Goal: Task Accomplishment & Management: Manage account settings

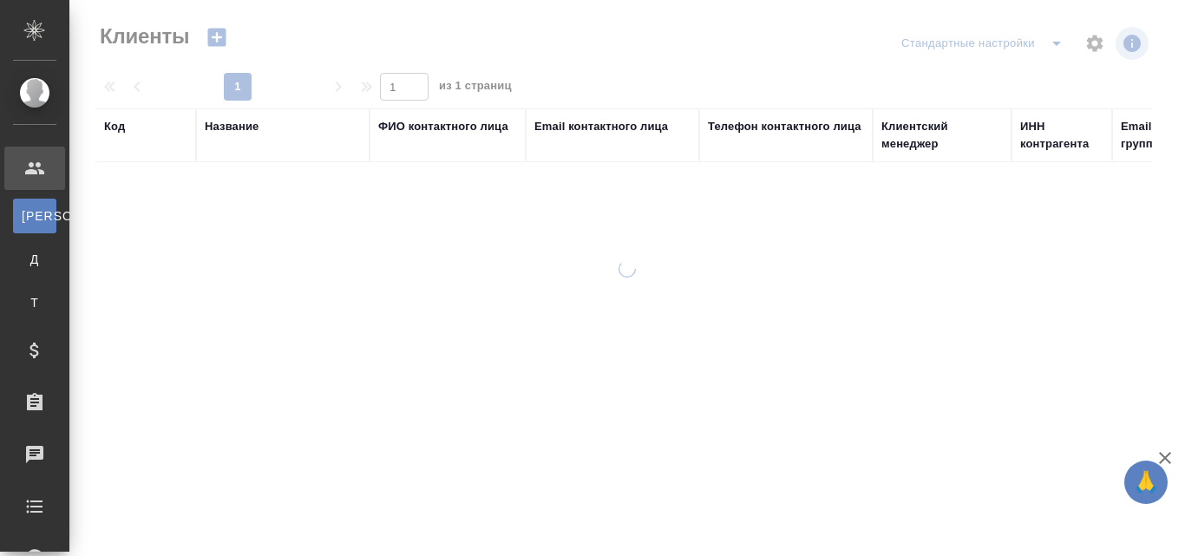
select select "RU"
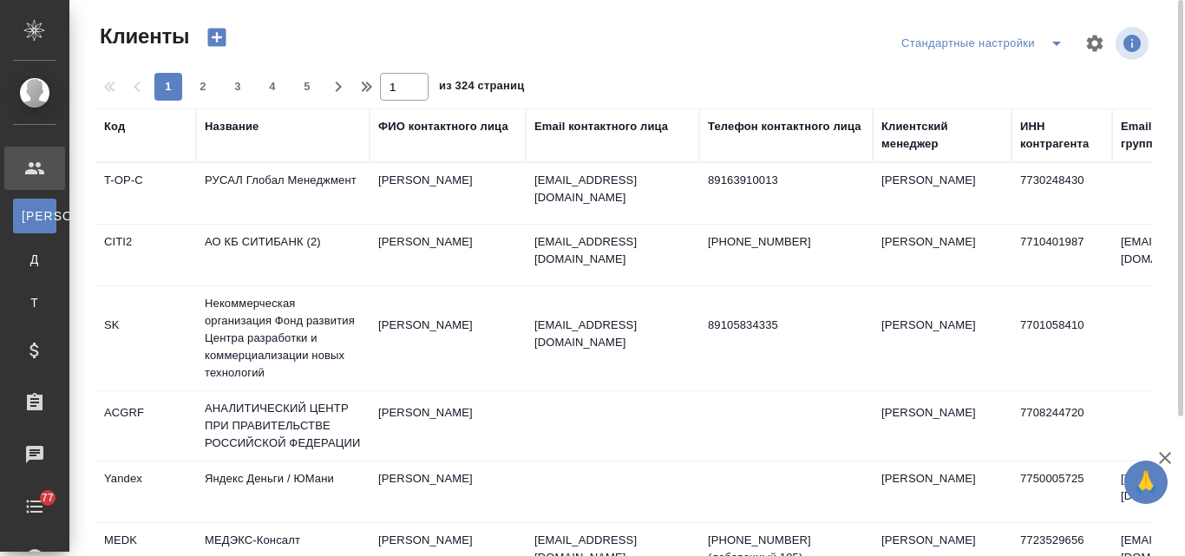
click at [239, 122] on div "Название" at bounding box center [232, 126] width 54 height 17
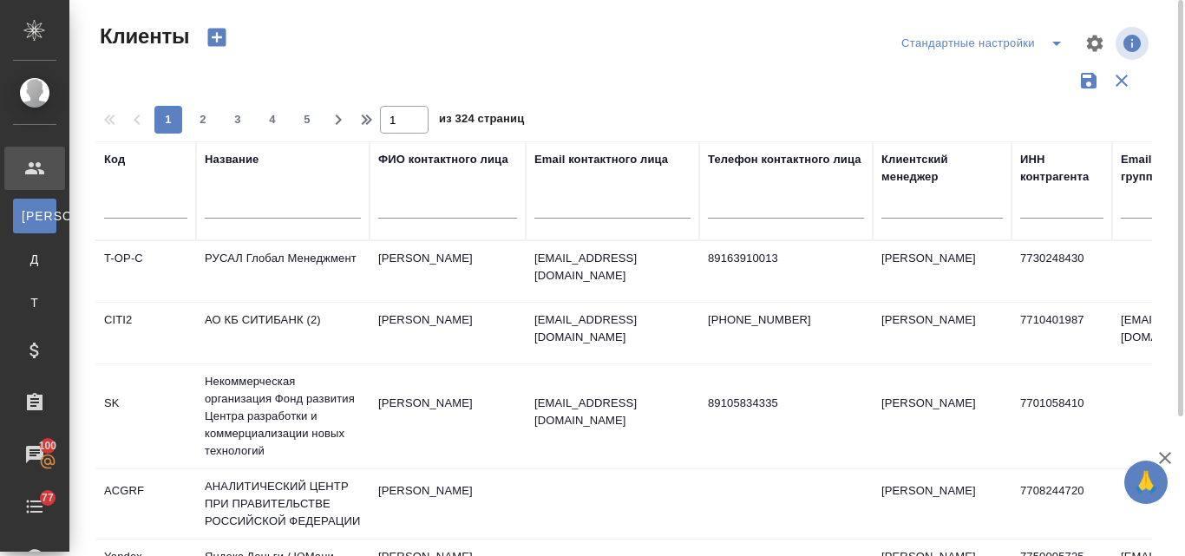
click at [239, 199] on input "text" at bounding box center [283, 208] width 156 height 22
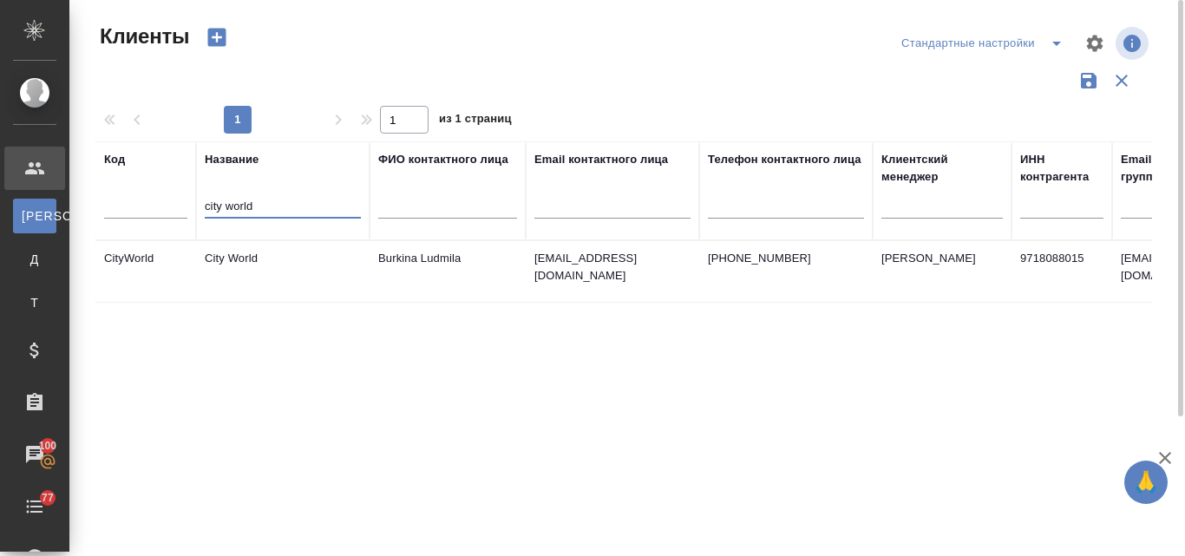
type input "city world"
click at [398, 263] on td "Burkina Ludmila" at bounding box center [448, 271] width 156 height 61
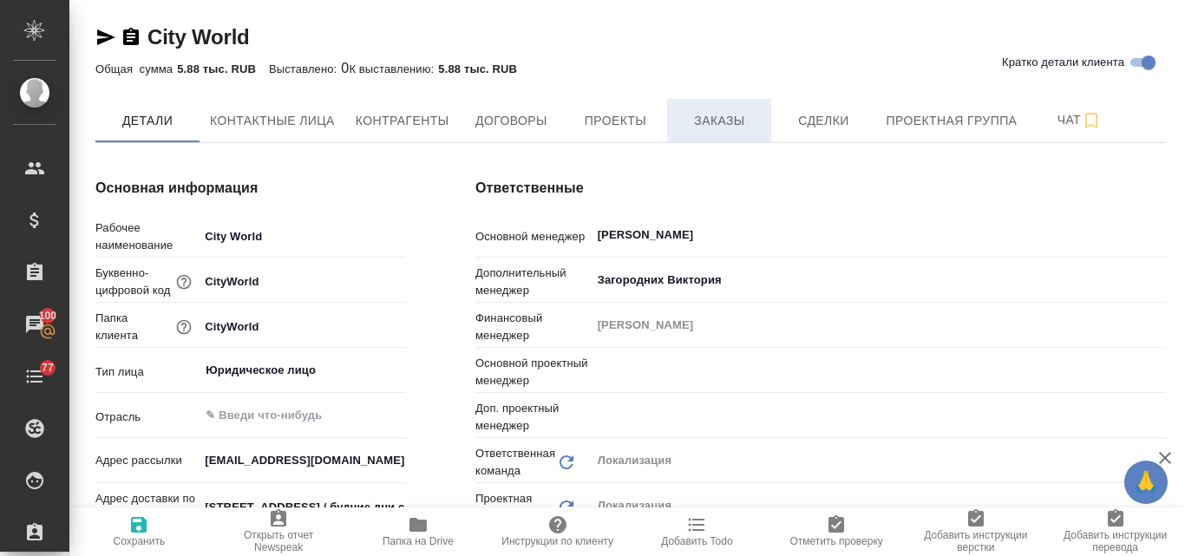
type input "Общество с ограниченной ответственностью «Медиа Групп»(ООО «Медиа Групп»)"
type textarea "x"
type input "[PERSON_NAME]"
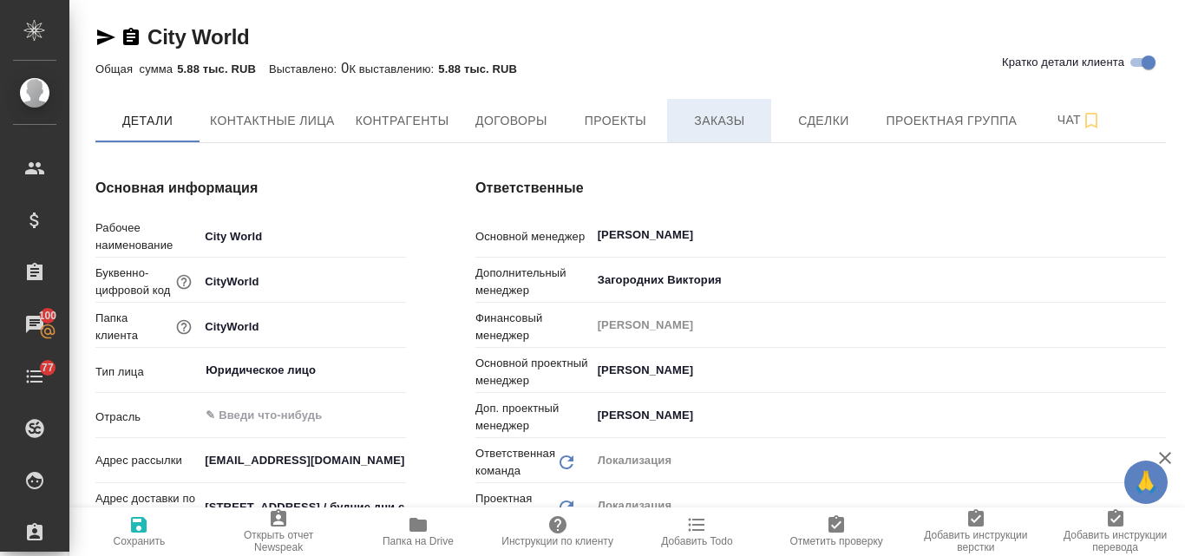
type input "Общество с ограниченной ответственностью «Медиа Групп»(ООО «Медиа Групп»)"
type textarea "x"
click at [702, 118] on span "Заказы" at bounding box center [719, 121] width 83 height 22
type input "Общество с ограниченной ответственностью «Медиа Групп»(ООО «Медиа Групп»)"
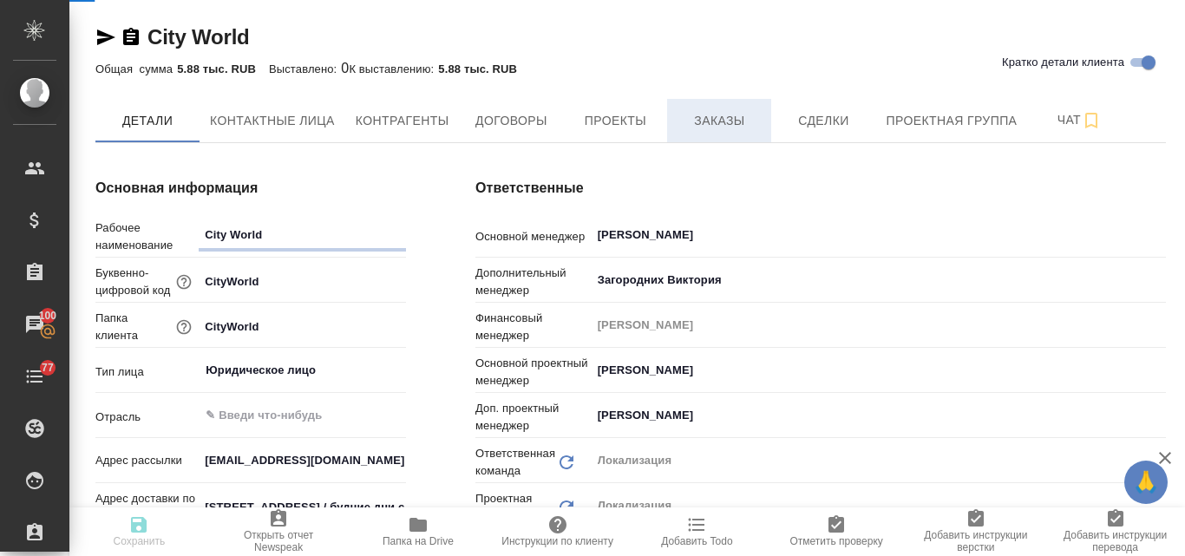
type textarea "x"
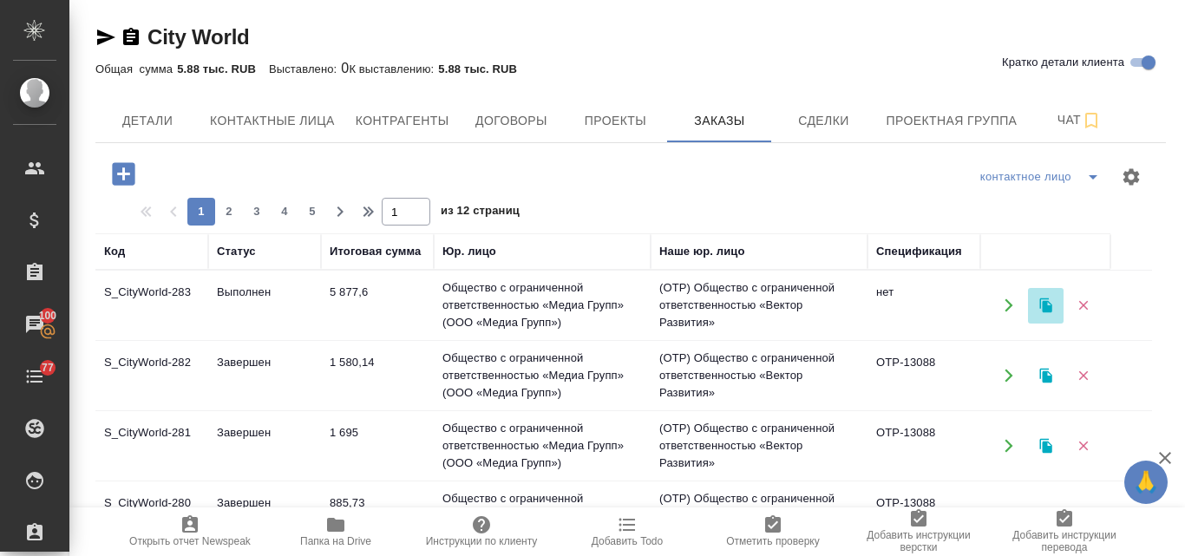
click at [1051, 295] on button "button" at bounding box center [1046, 306] width 36 height 36
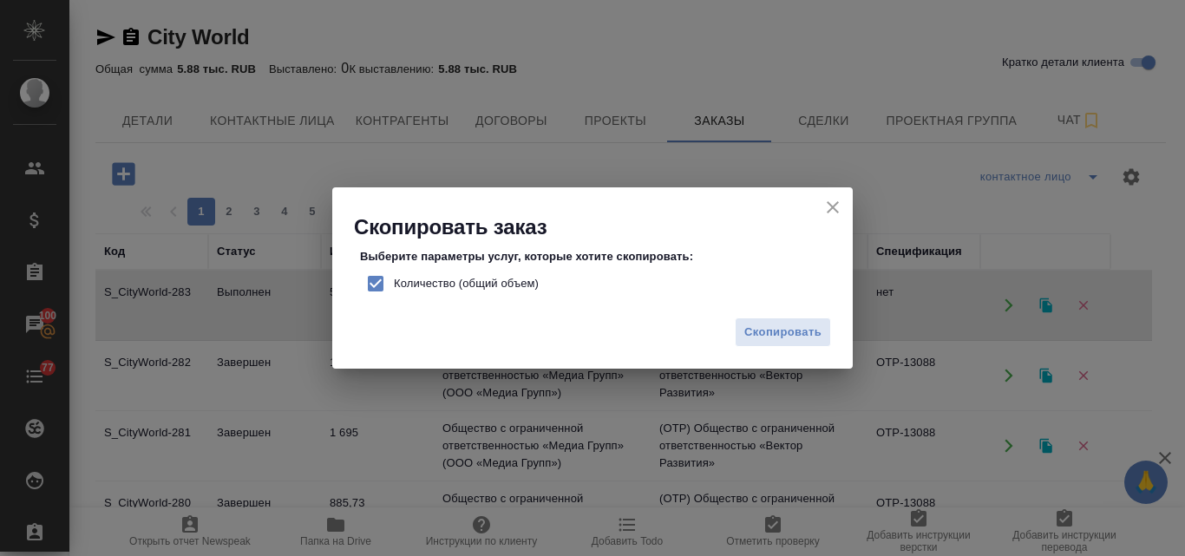
click at [377, 284] on input "Количество (общий объем)" at bounding box center [376, 284] width 36 height 36
checkbox input "false"
click at [752, 325] on span "Скопировать" at bounding box center [783, 333] width 77 height 20
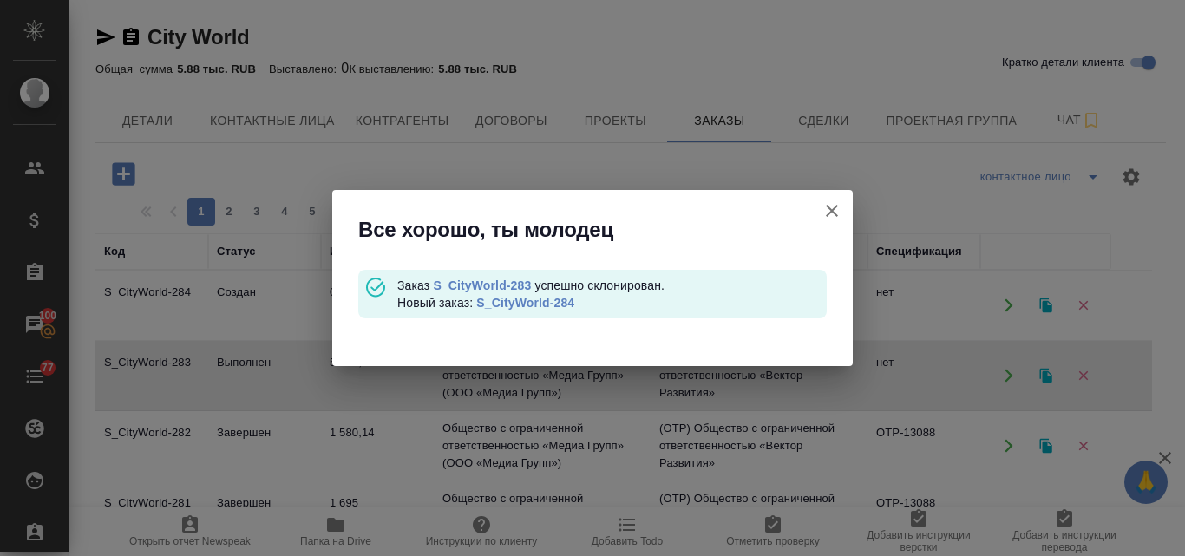
click at [538, 304] on link "S_CityWorld-284" at bounding box center [525, 303] width 98 height 14
click at [841, 202] on icon "button" at bounding box center [832, 210] width 21 height 21
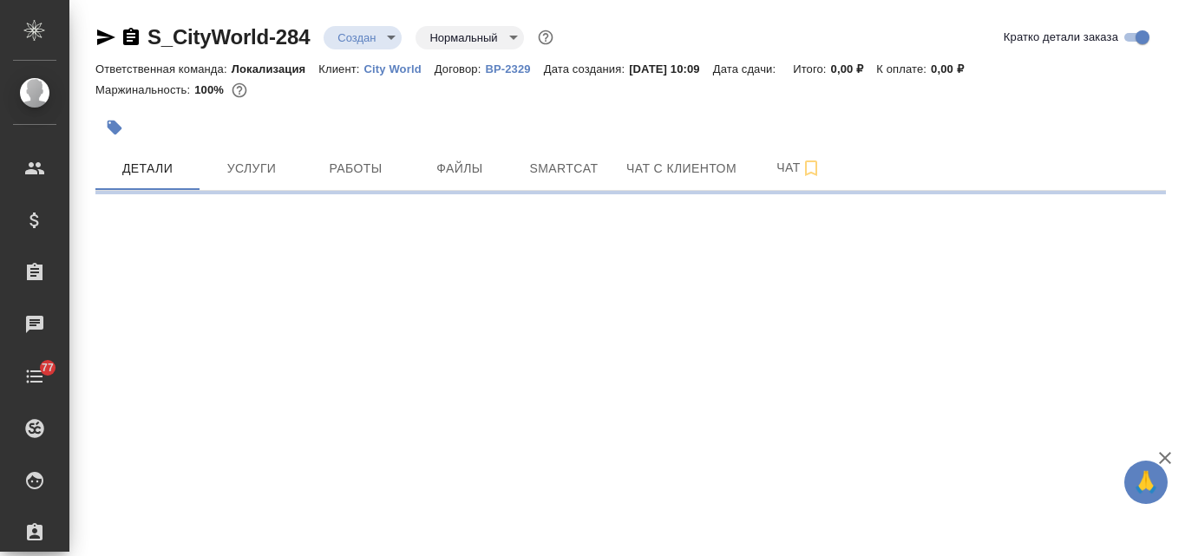
select select "RU"
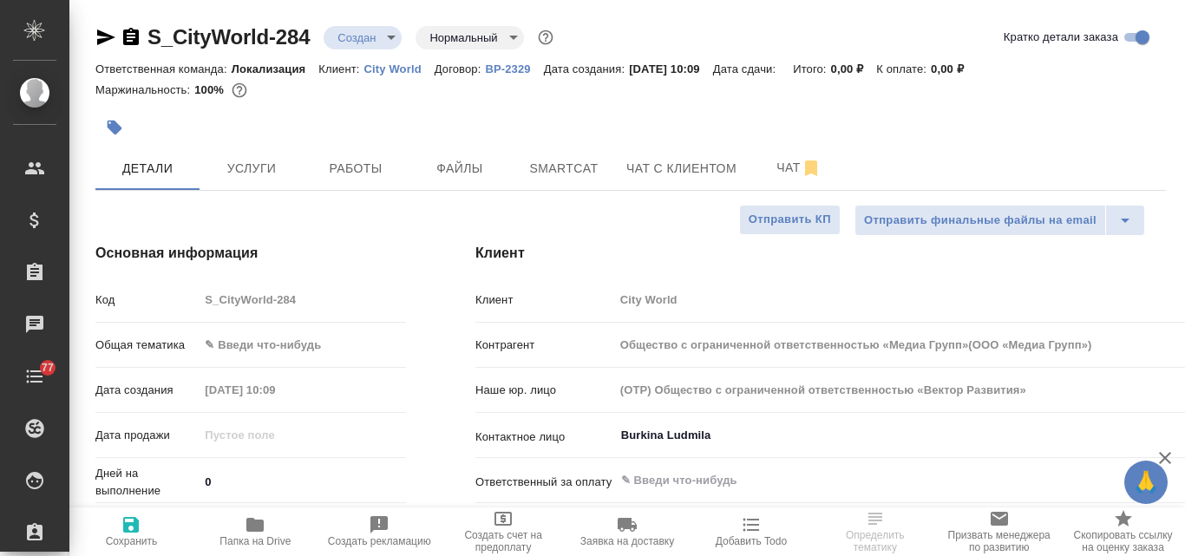
type input "Общество с ограниченной ответственностью «Медиа Групп»(ООО «Медиа Групп»)"
type textarea "x"
click at [461, 178] on span "Файлы" at bounding box center [459, 169] width 83 height 22
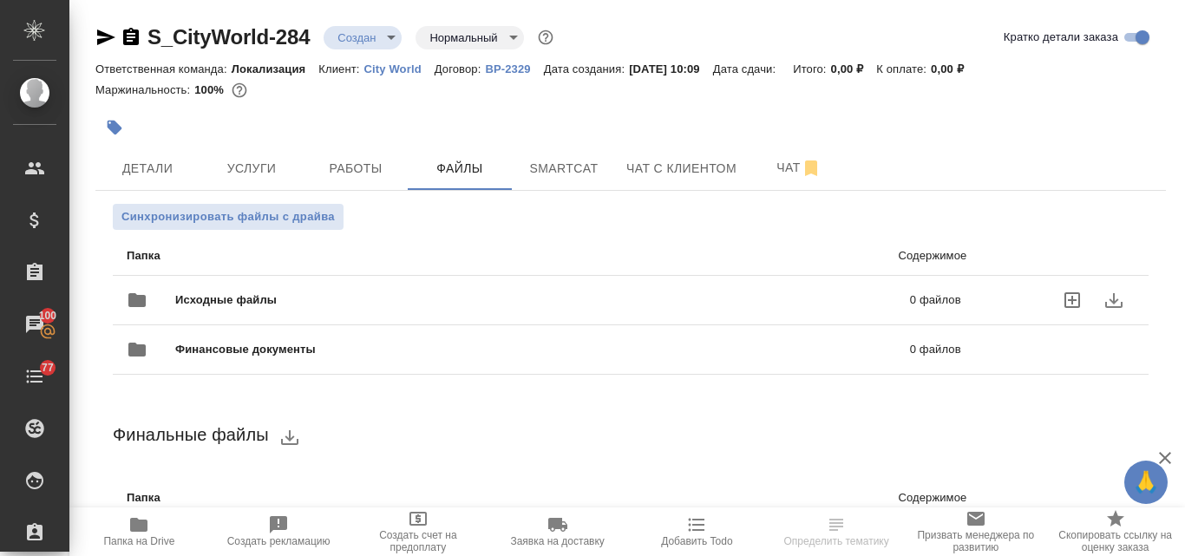
click at [270, 296] on span "Исходные файлы" at bounding box center [384, 300] width 418 height 17
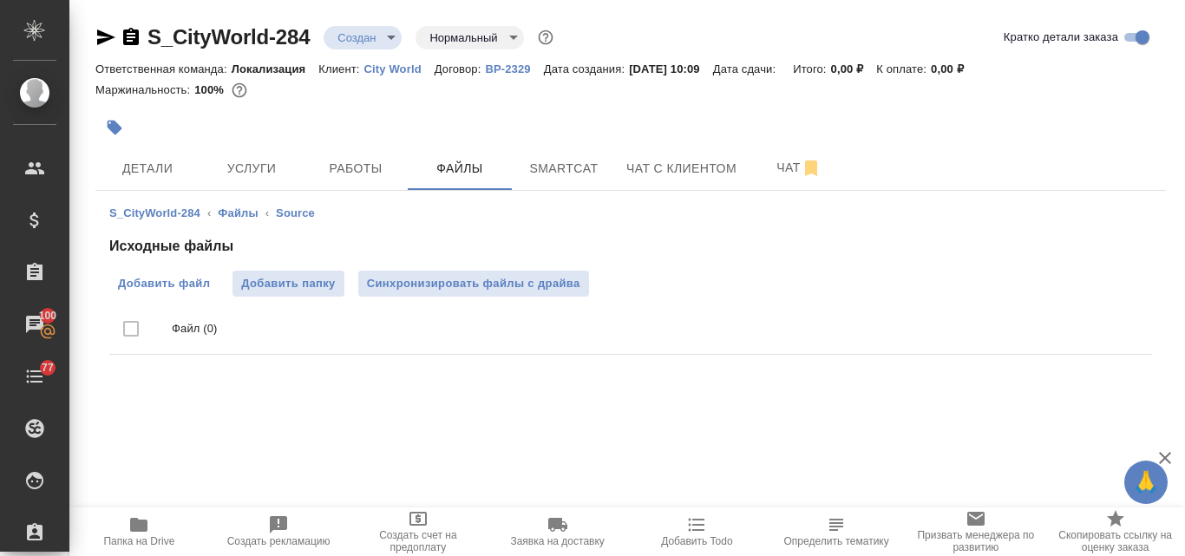
click at [186, 278] on span "Добавить файл" at bounding box center [164, 283] width 92 height 17
click at [0, 0] on input "Добавить файл" at bounding box center [0, 0] width 0 height 0
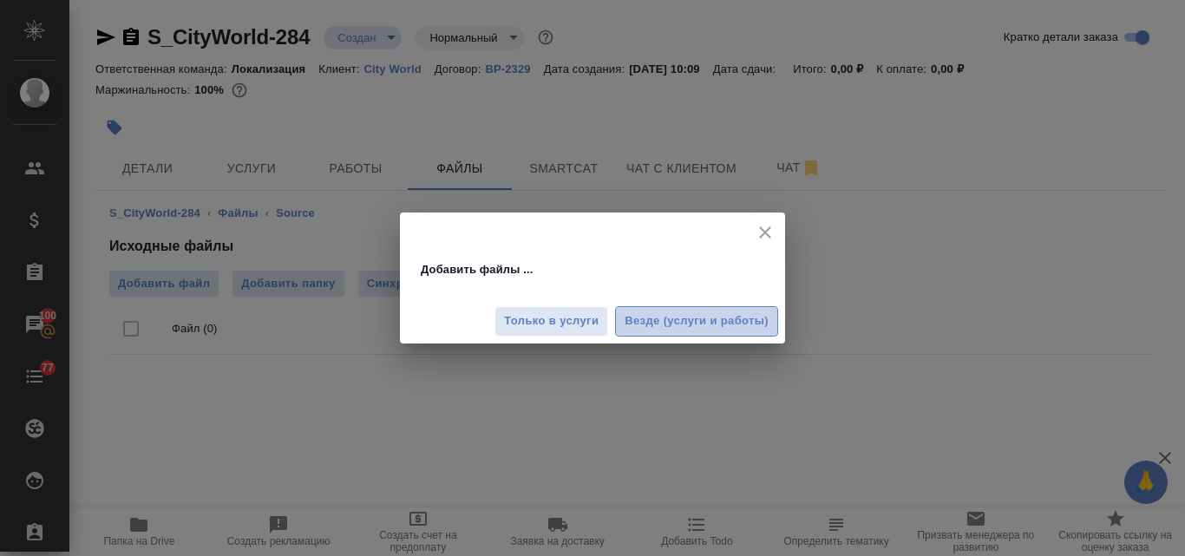
click at [668, 319] on span "Везде (услуги и работы)" at bounding box center [697, 322] width 144 height 20
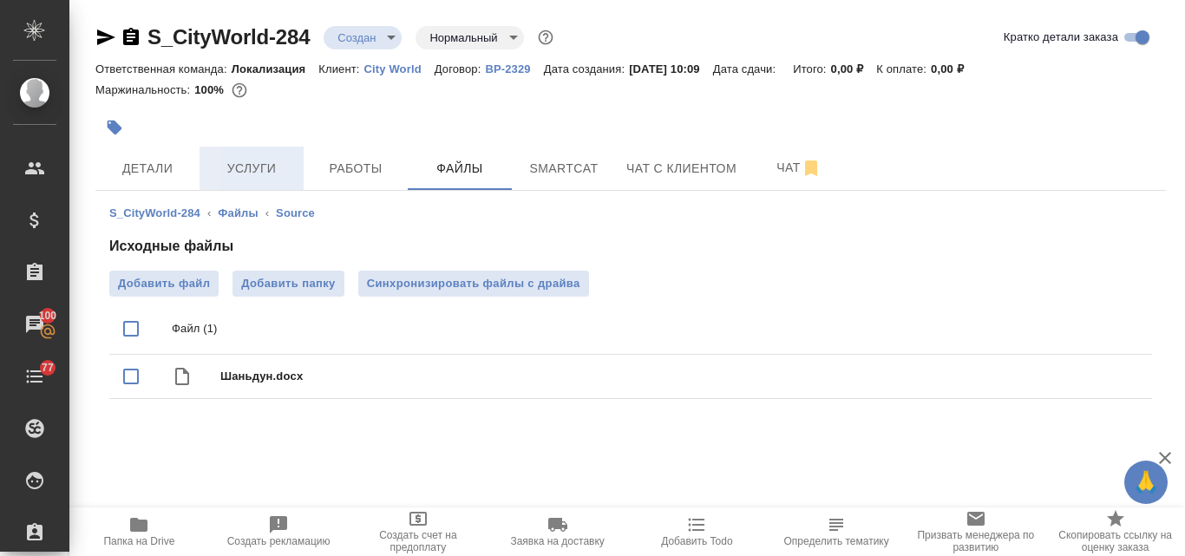
click at [273, 170] on span "Услуги" at bounding box center [251, 169] width 83 height 22
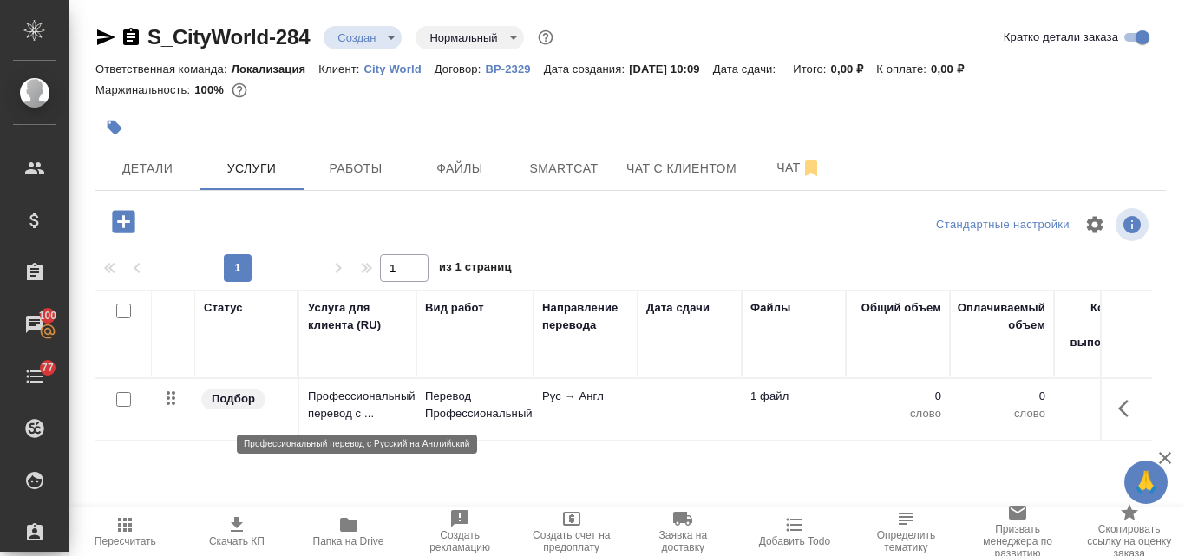
click at [354, 408] on p "Профессиональный перевод с ..." at bounding box center [358, 405] width 100 height 35
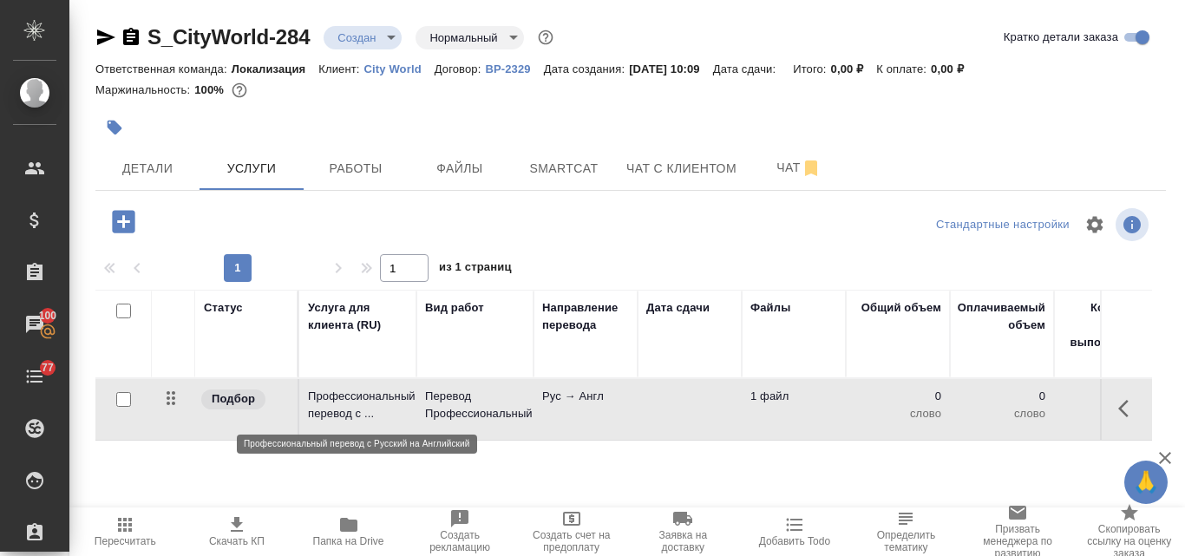
click at [355, 408] on p "Профессиональный перевод с ..." at bounding box center [358, 405] width 100 height 35
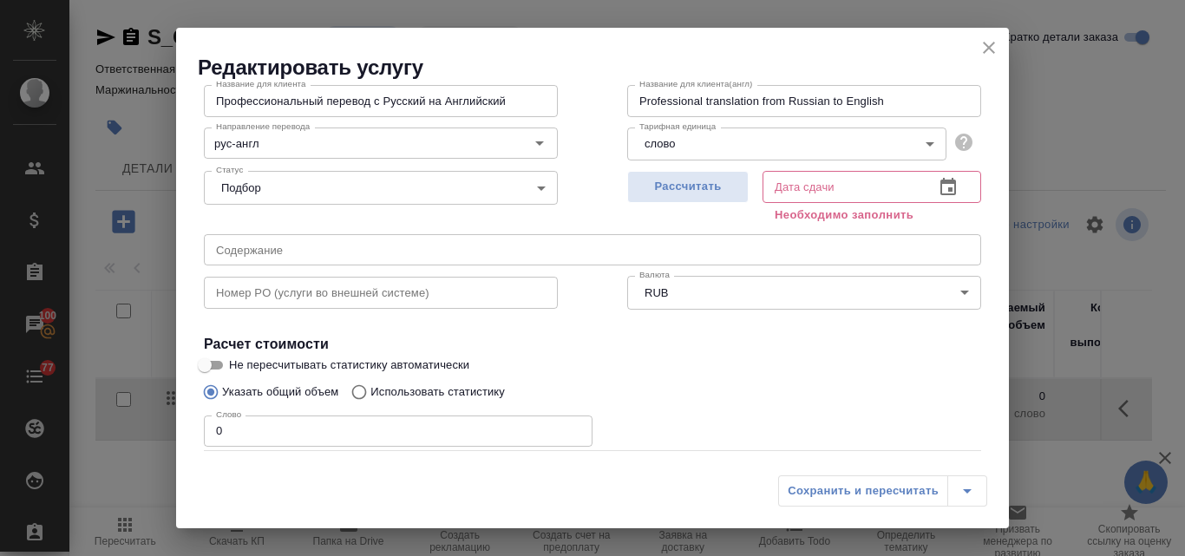
scroll to position [196, 0]
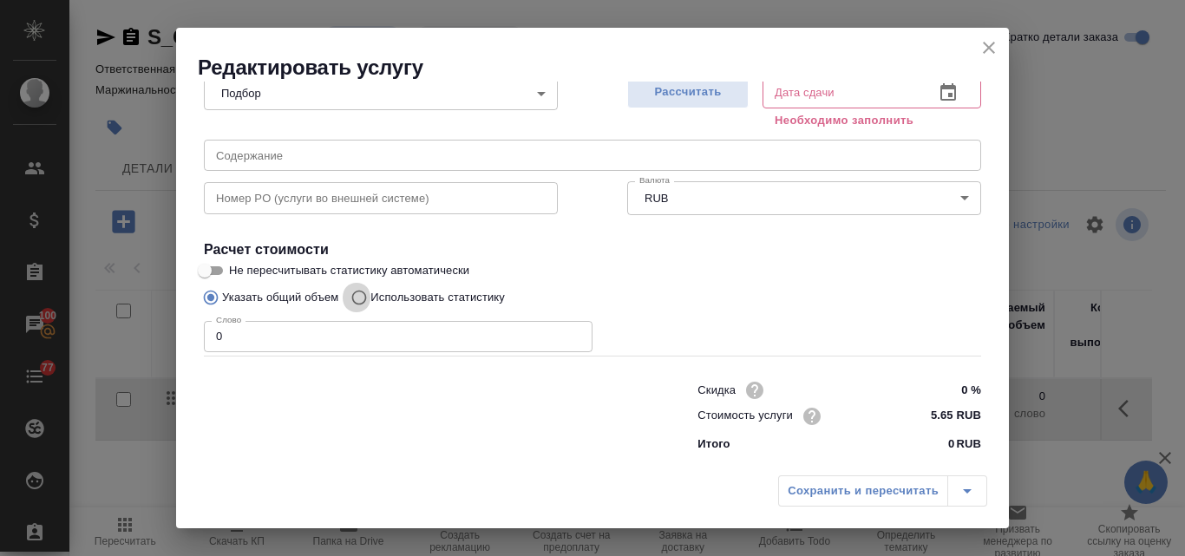
click at [358, 303] on input "Использовать статистику" at bounding box center [357, 297] width 28 height 33
radio input "true"
radio input "false"
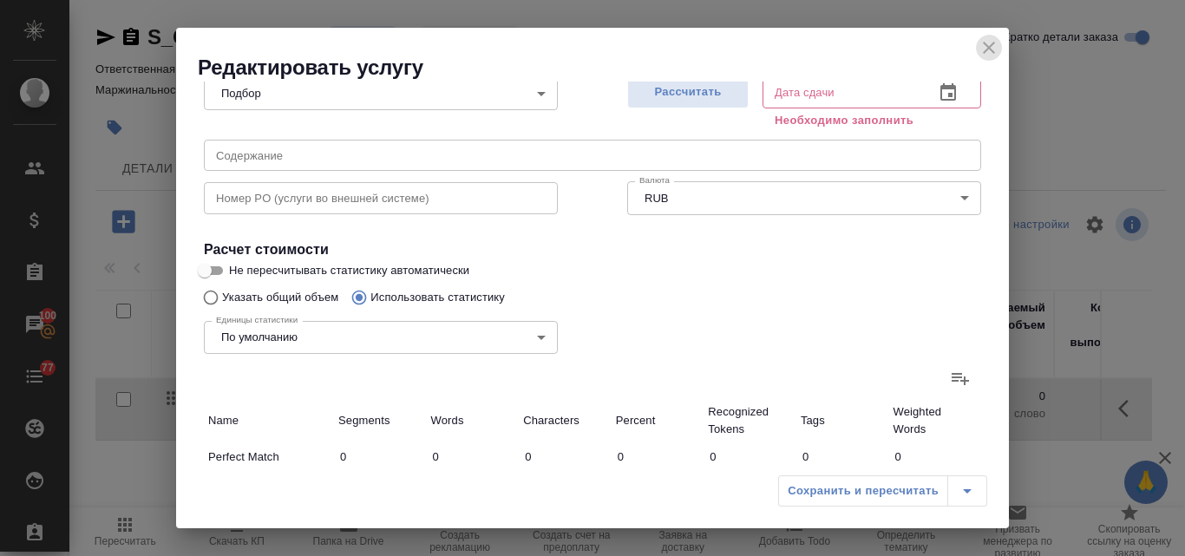
click at [983, 50] on icon "close" at bounding box center [989, 47] width 21 height 21
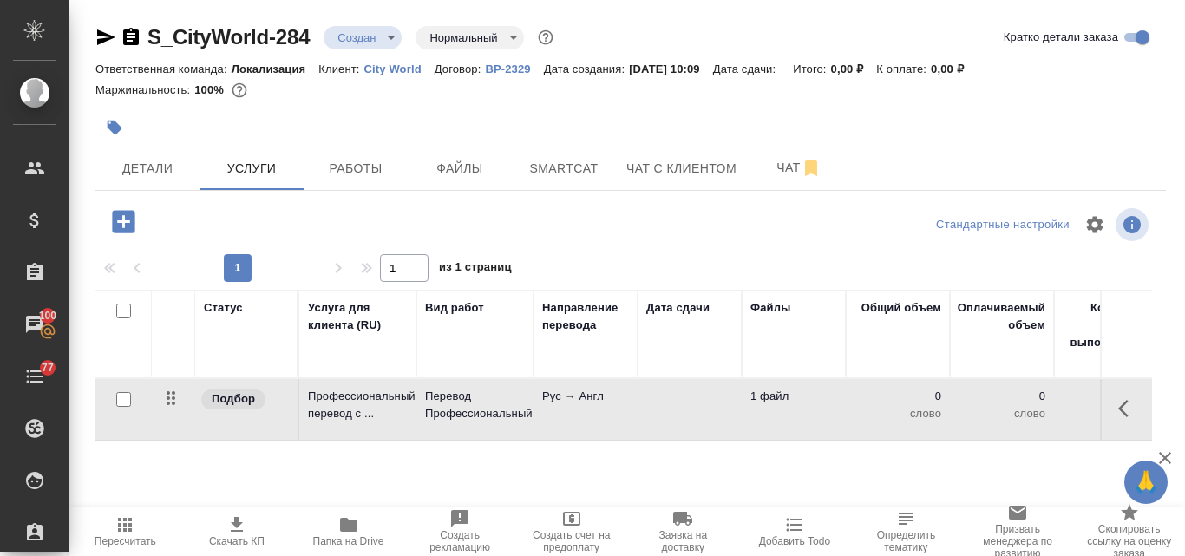
click at [129, 404] on input "checkbox" at bounding box center [123, 399] width 15 height 15
checkbox input "true"
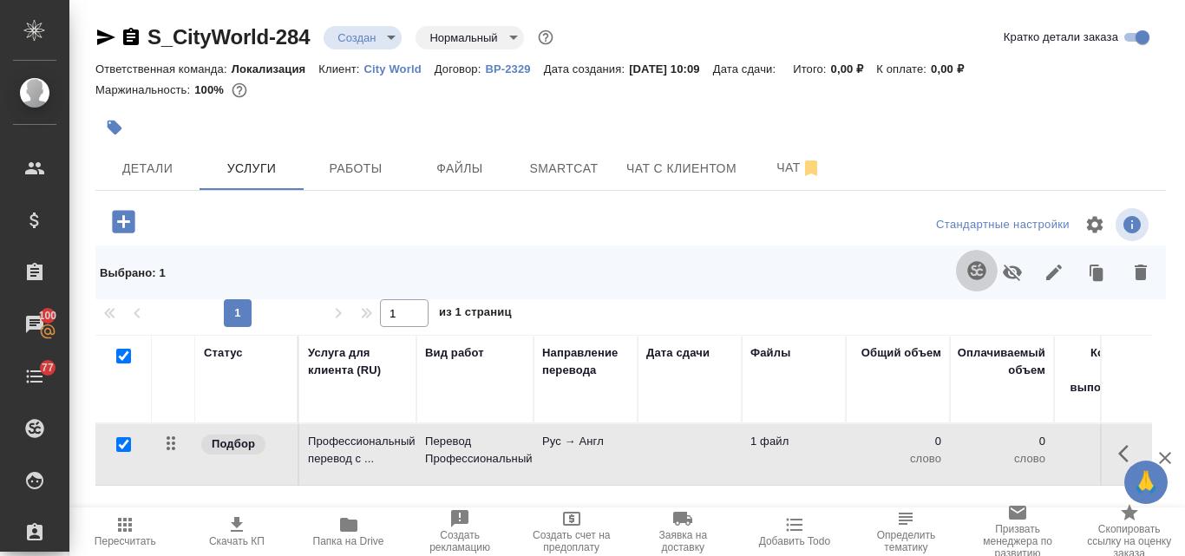
click at [978, 272] on icon "button" at bounding box center [977, 270] width 21 height 21
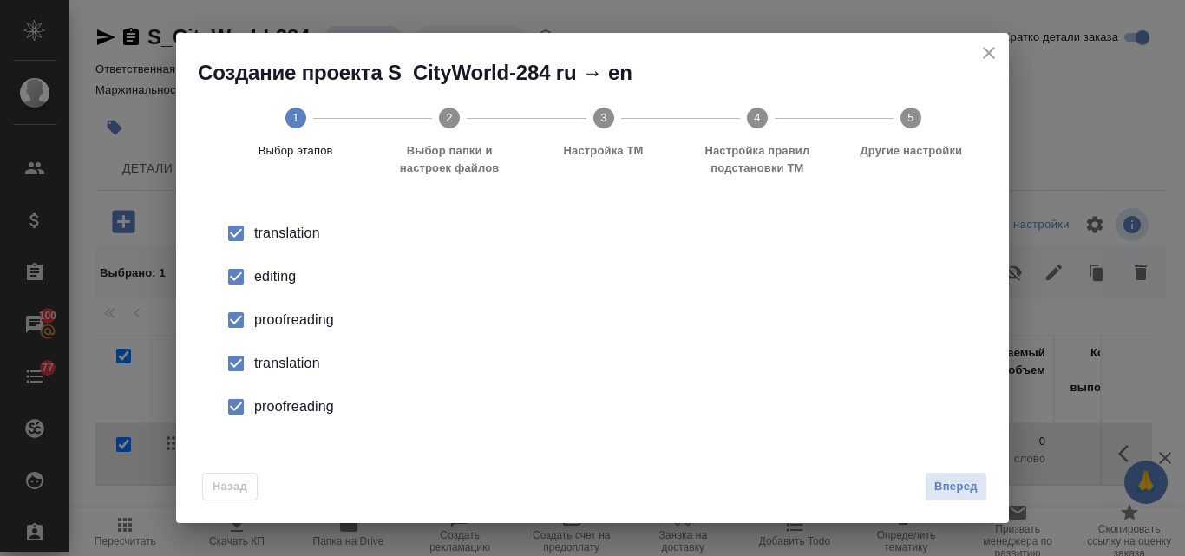
click at [267, 275] on div "editing" at bounding box center [610, 276] width 713 height 21
click at [280, 312] on div "proofreading" at bounding box center [610, 320] width 713 height 21
click at [273, 367] on div "translation" at bounding box center [610, 363] width 713 height 21
click at [275, 403] on div "proofreading" at bounding box center [610, 407] width 713 height 21
click at [954, 480] on span "Вперед" at bounding box center [956, 487] width 43 height 20
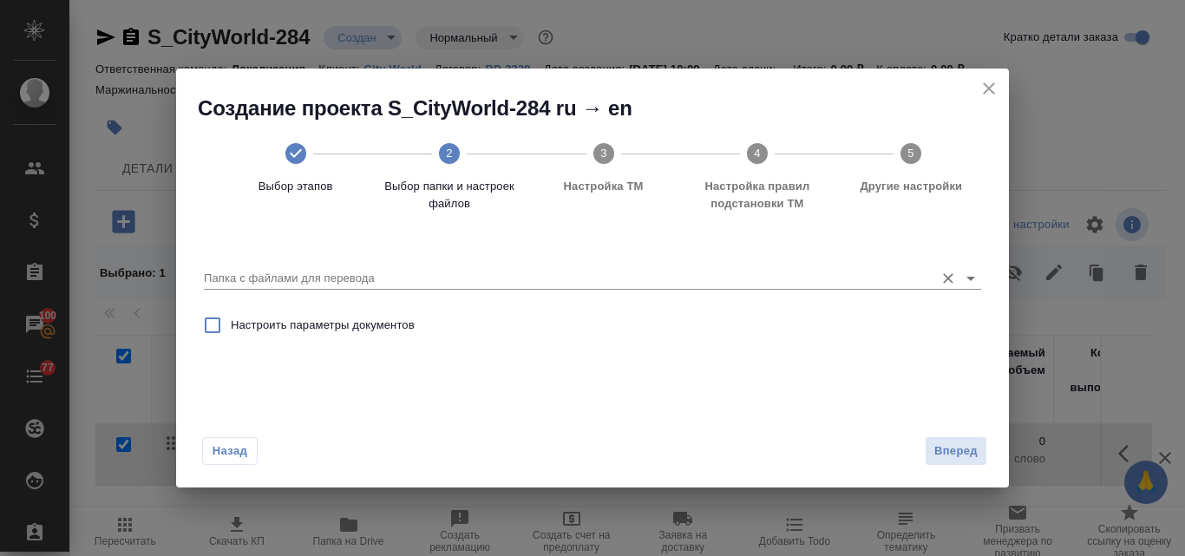
click at [360, 270] on input "Папка с файлами для перевода" at bounding box center [565, 278] width 722 height 21
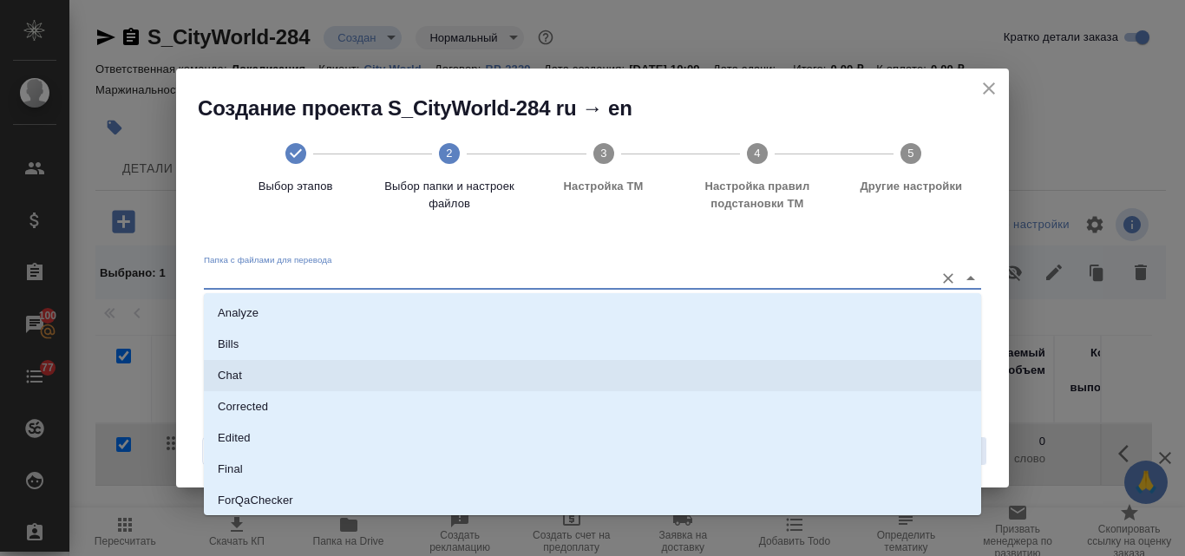
scroll to position [174, 0]
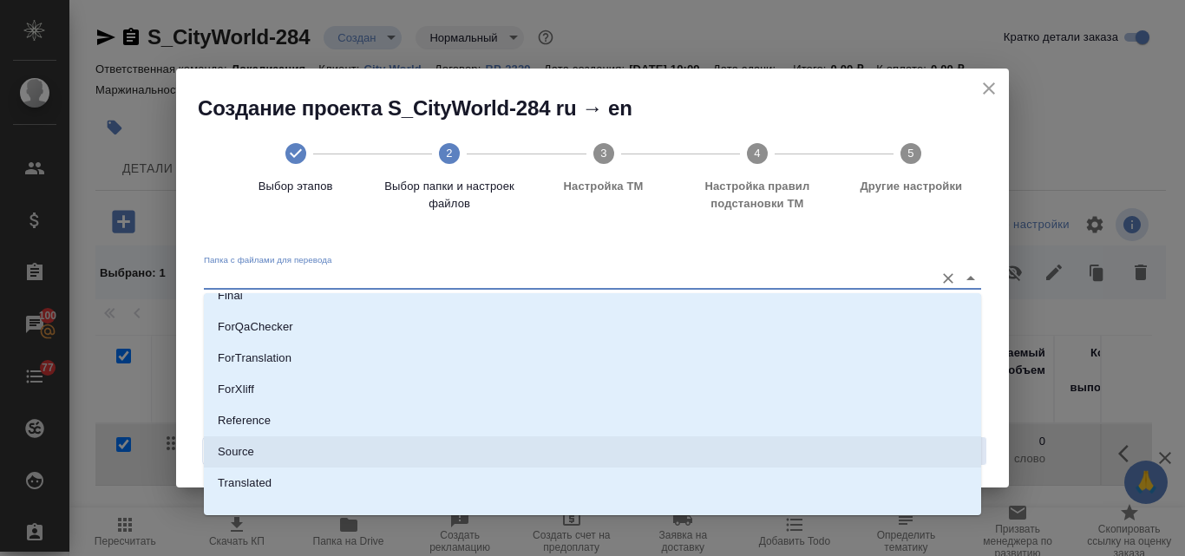
click at [266, 449] on li "Source" at bounding box center [593, 451] width 778 height 31
type input "Source"
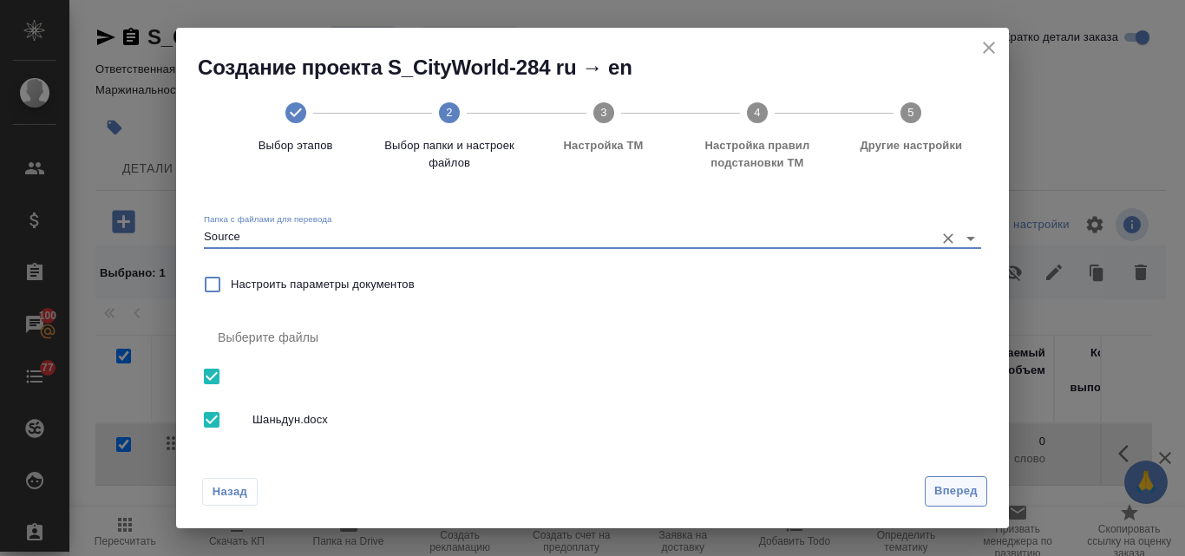
click at [951, 499] on span "Вперед" at bounding box center [956, 492] width 43 height 20
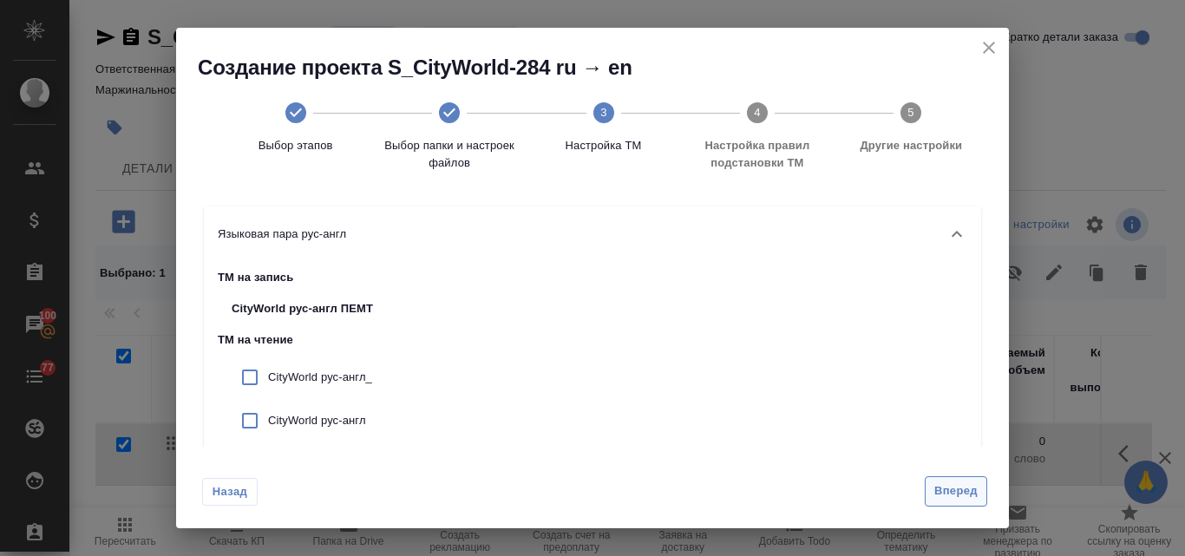
click at [951, 496] on span "Вперед" at bounding box center [956, 492] width 43 height 20
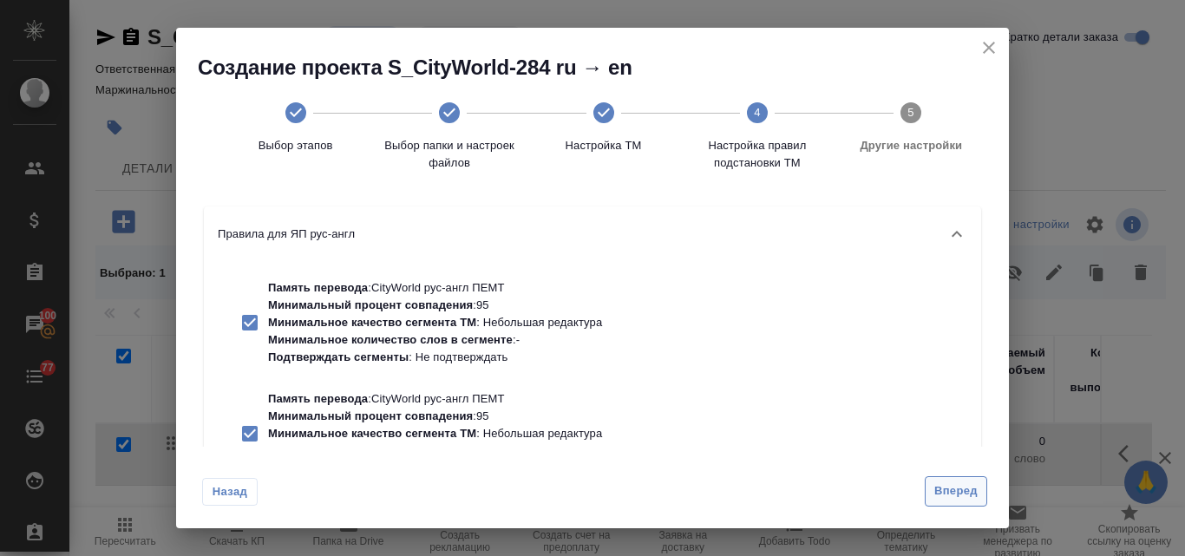
click at [950, 492] on span "Вперед" at bounding box center [956, 492] width 43 height 20
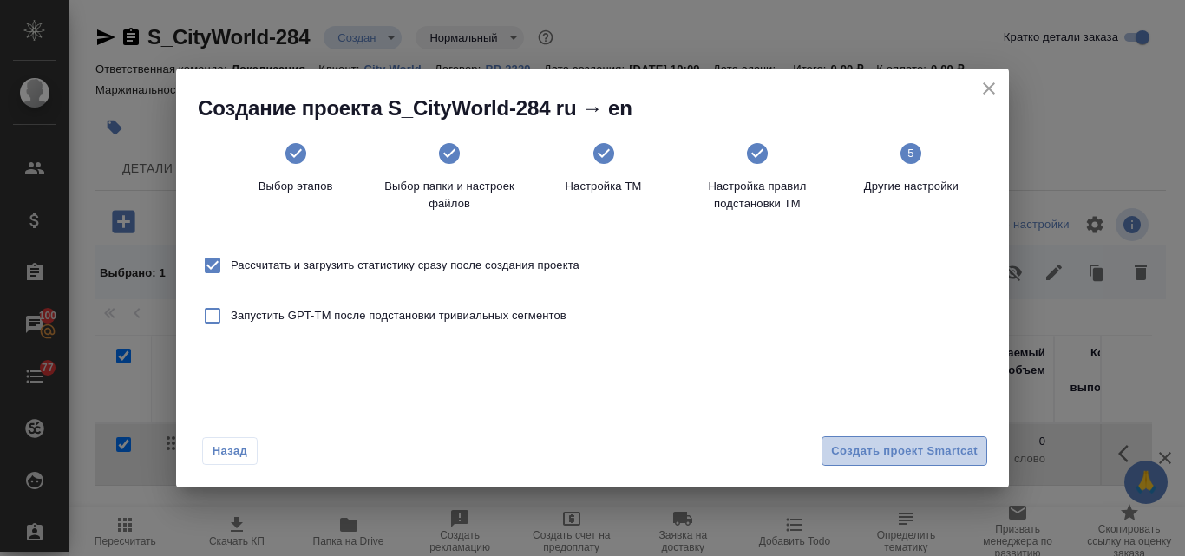
click at [887, 447] on span "Создать проект Smartcat" at bounding box center [904, 452] width 147 height 20
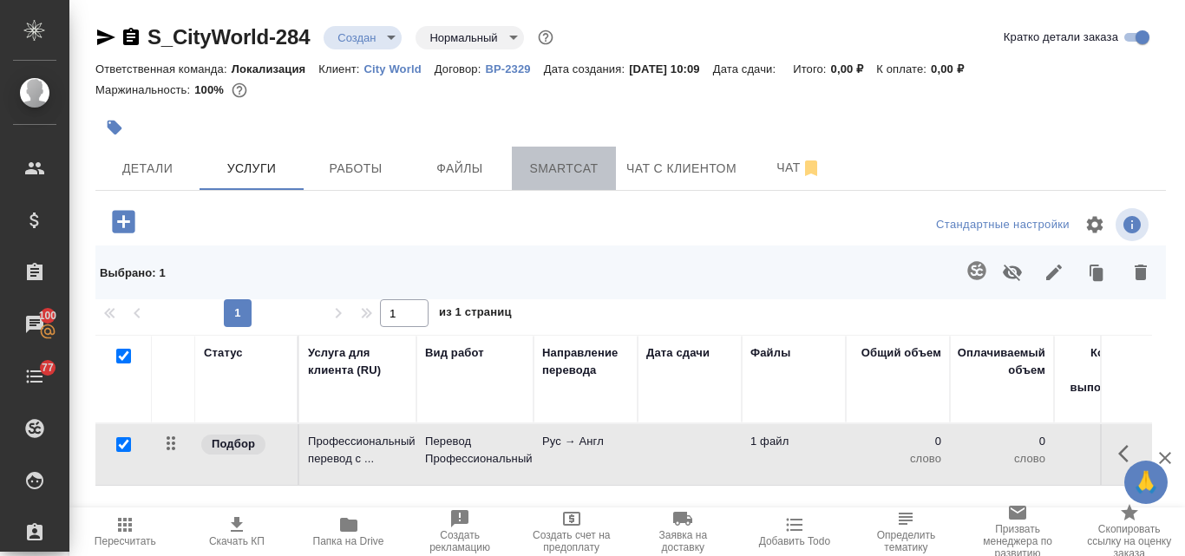
click at [597, 158] on span "Smartcat" at bounding box center [563, 169] width 83 height 22
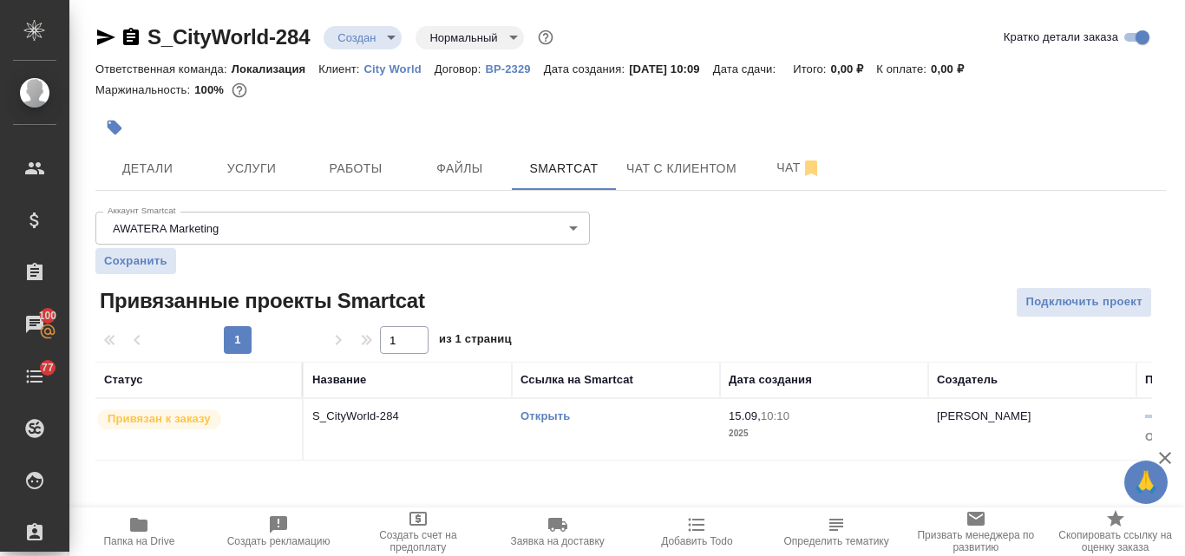
click at [552, 415] on link "Открыть" at bounding box center [545, 416] width 49 height 13
click at [275, 161] on span "Услуги" at bounding box center [251, 169] width 83 height 22
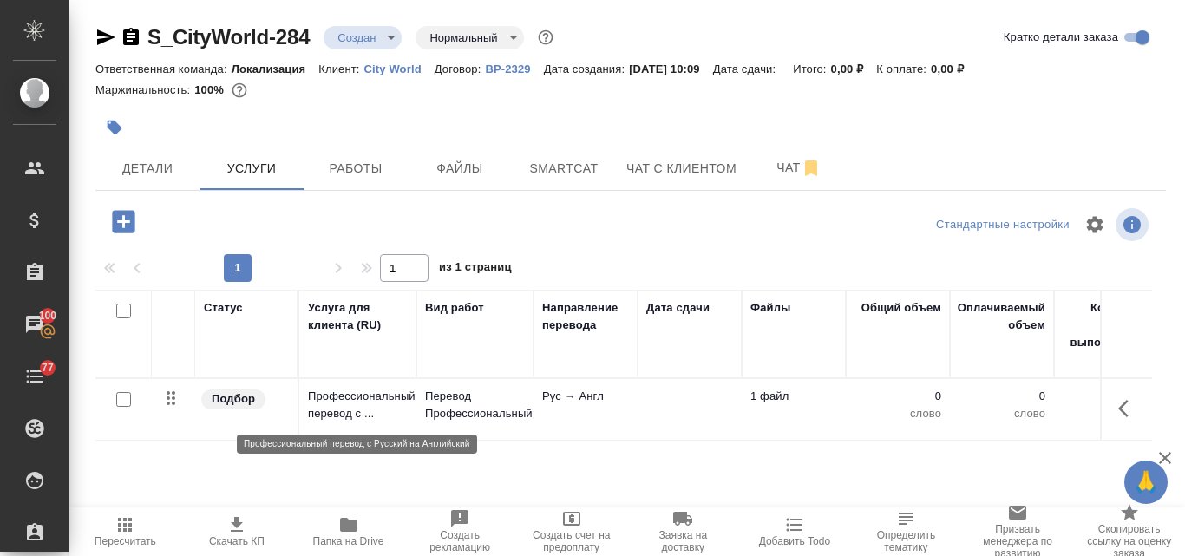
click at [351, 406] on p "Профессиональный перевод с ..." at bounding box center [358, 405] width 100 height 35
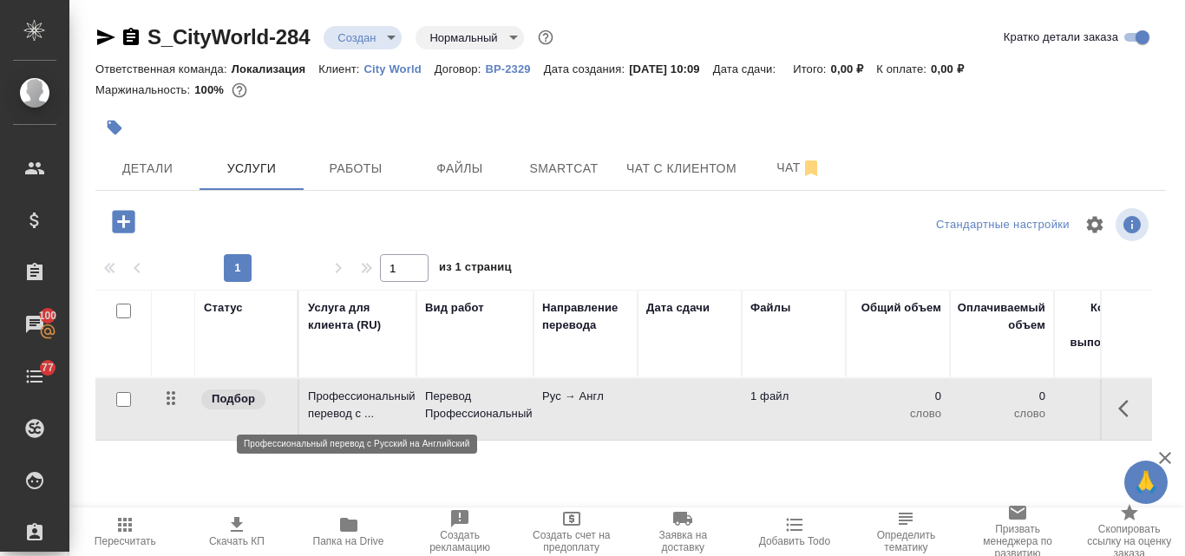
click at [351, 406] on p "Профессиональный перевод с ..." at bounding box center [358, 405] width 100 height 35
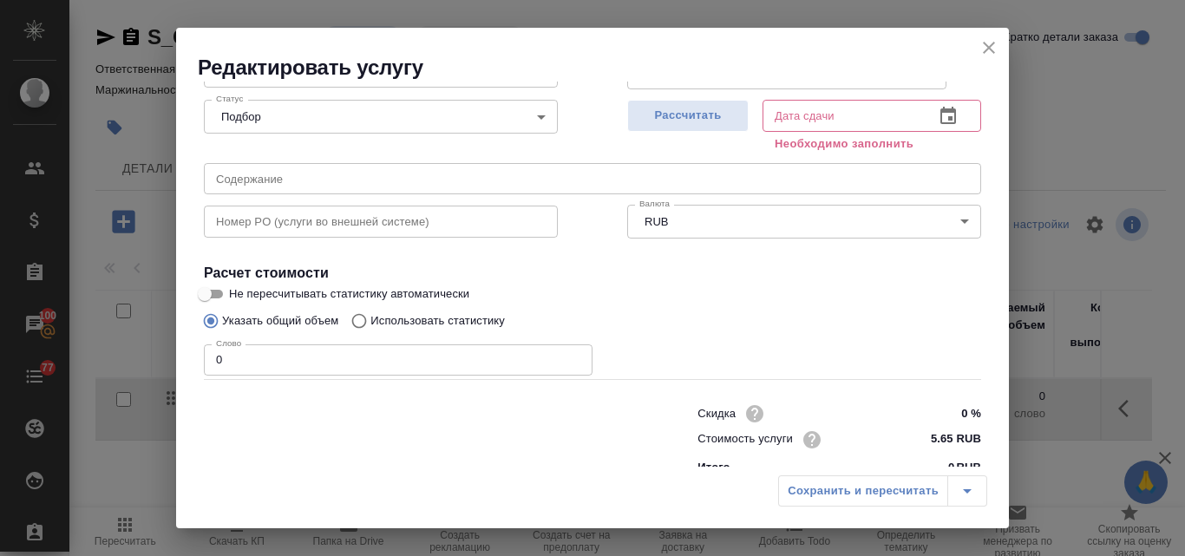
scroll to position [174, 0]
click at [359, 321] on input "Использовать статистику" at bounding box center [357, 320] width 28 height 33
radio input "true"
radio input "false"
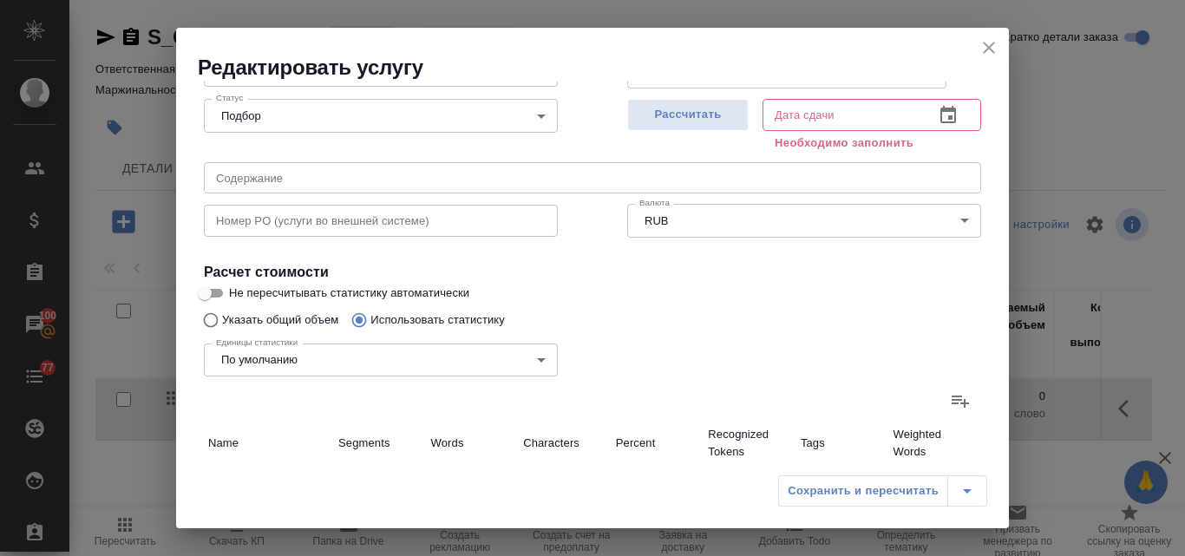
click at [952, 404] on icon at bounding box center [960, 402] width 17 height 12
click at [0, 0] on input "file" at bounding box center [0, 0] width 0 height 0
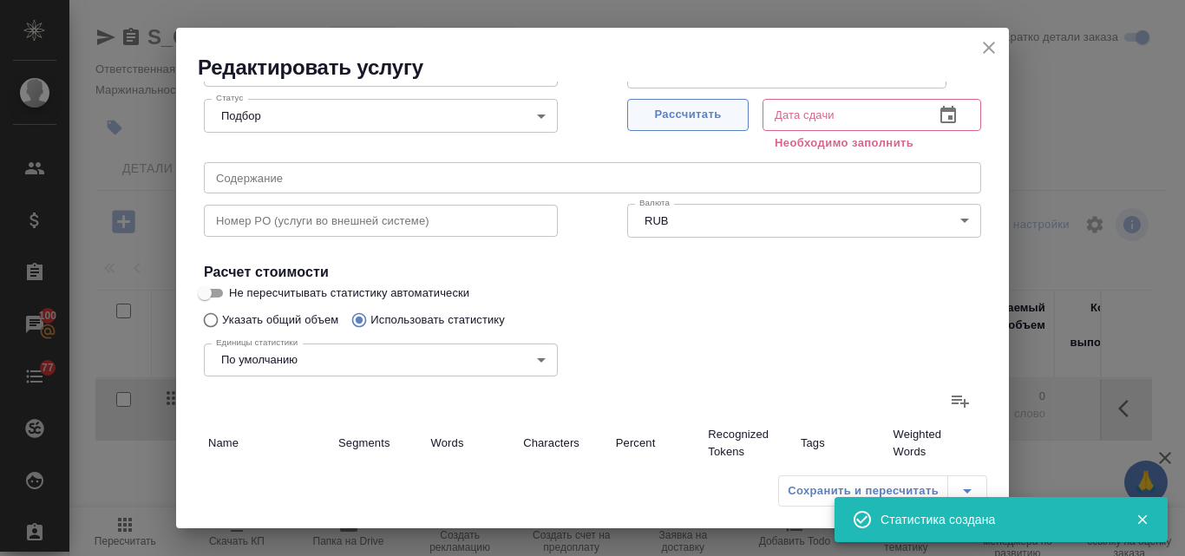
click at [659, 109] on span "Рассчитать" at bounding box center [688, 115] width 102 height 20
type input "1"
type input "5"
type input "1"
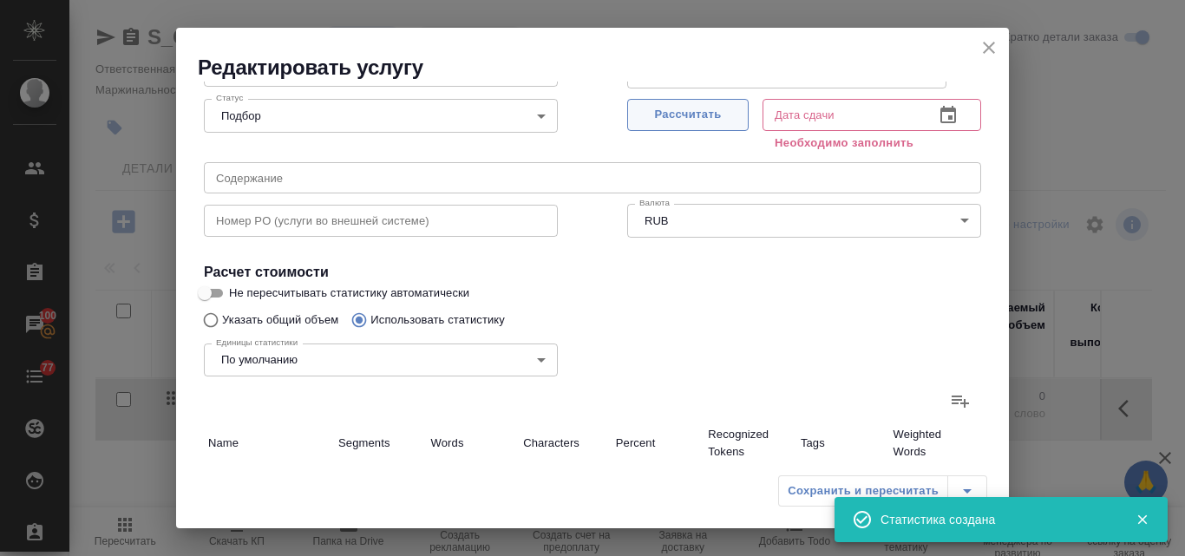
type input "3"
type input "19"
type input "66"
type input "792"
type input "5475"
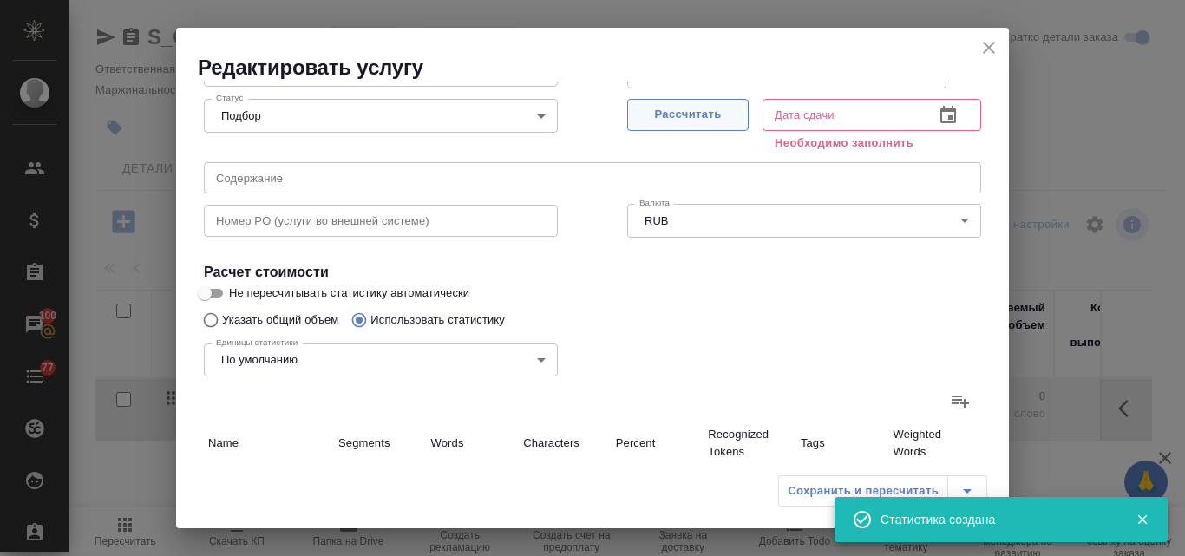
type input "68"
type input "796"
type input "5499"
type input "68"
type input "796"
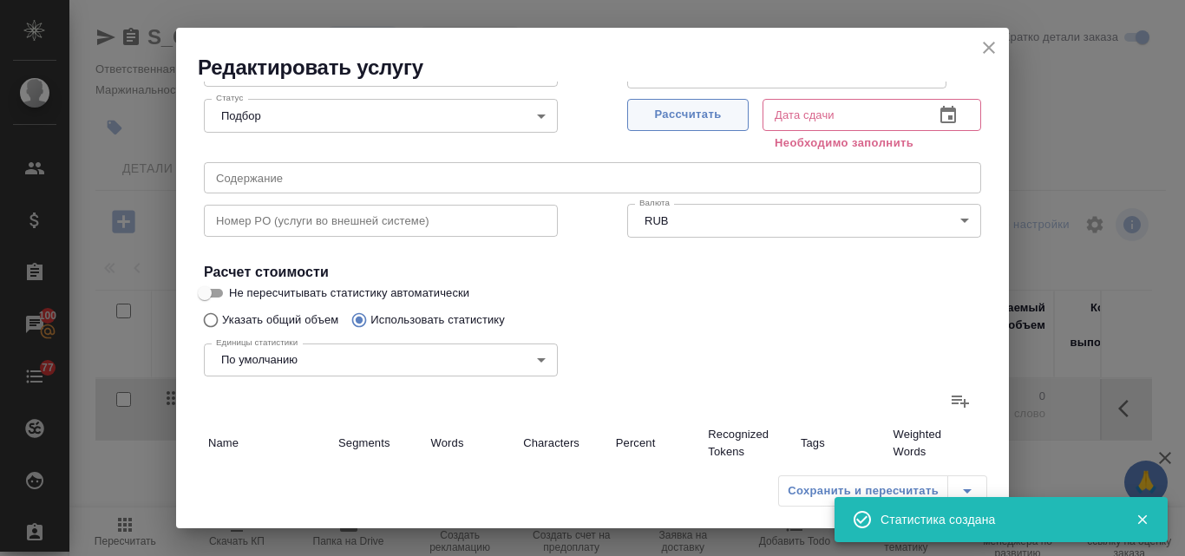
type input "5499"
type input "[DATE] 10:11"
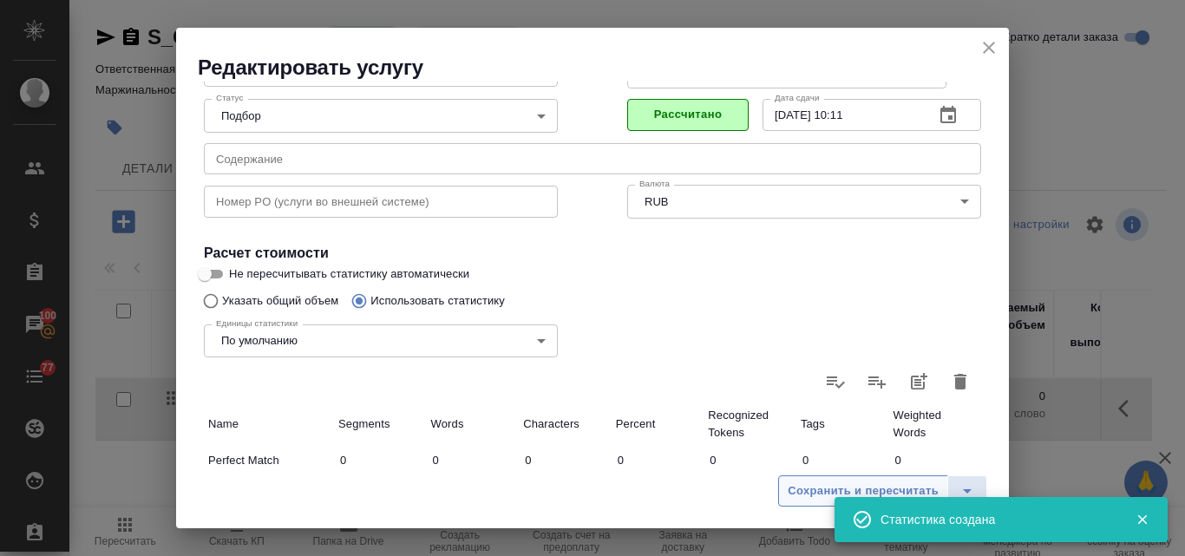
click at [823, 482] on span "Сохранить и пересчитать" at bounding box center [863, 492] width 151 height 20
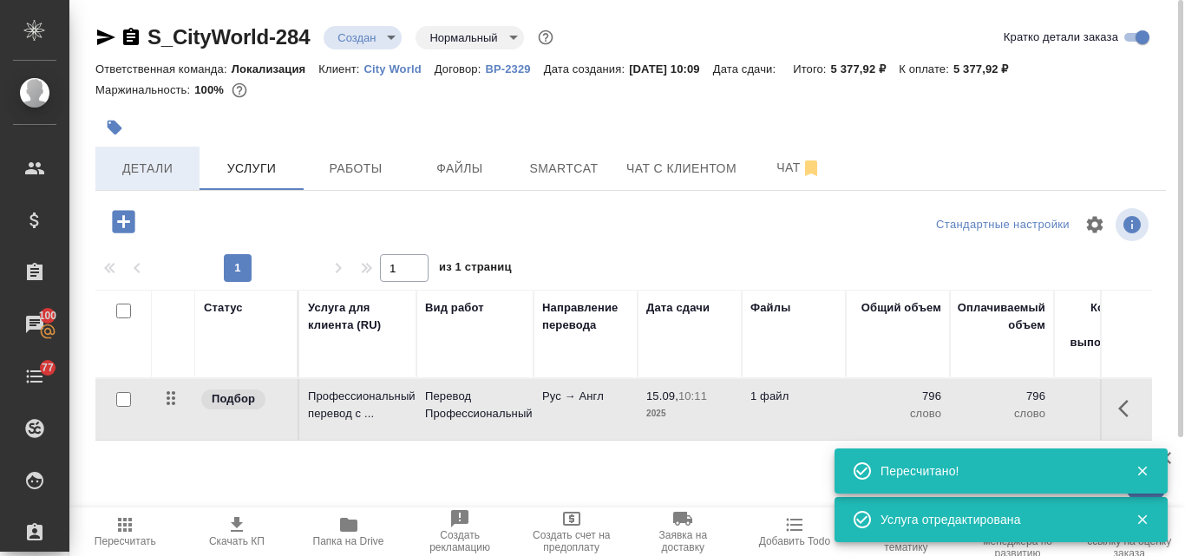
click at [167, 171] on span "Детали" at bounding box center [147, 169] width 83 height 22
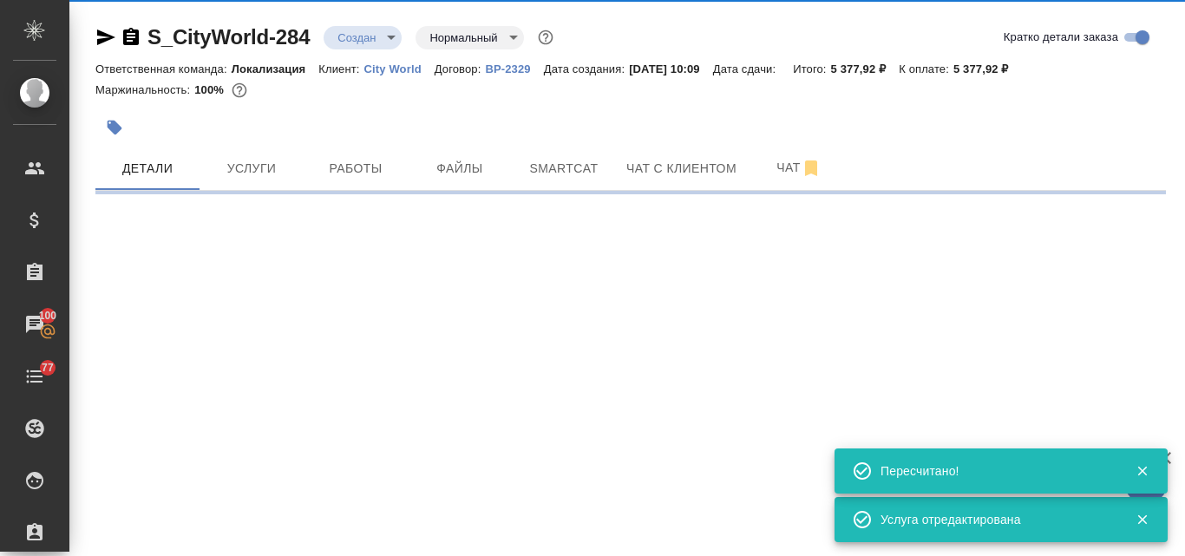
select select "RU"
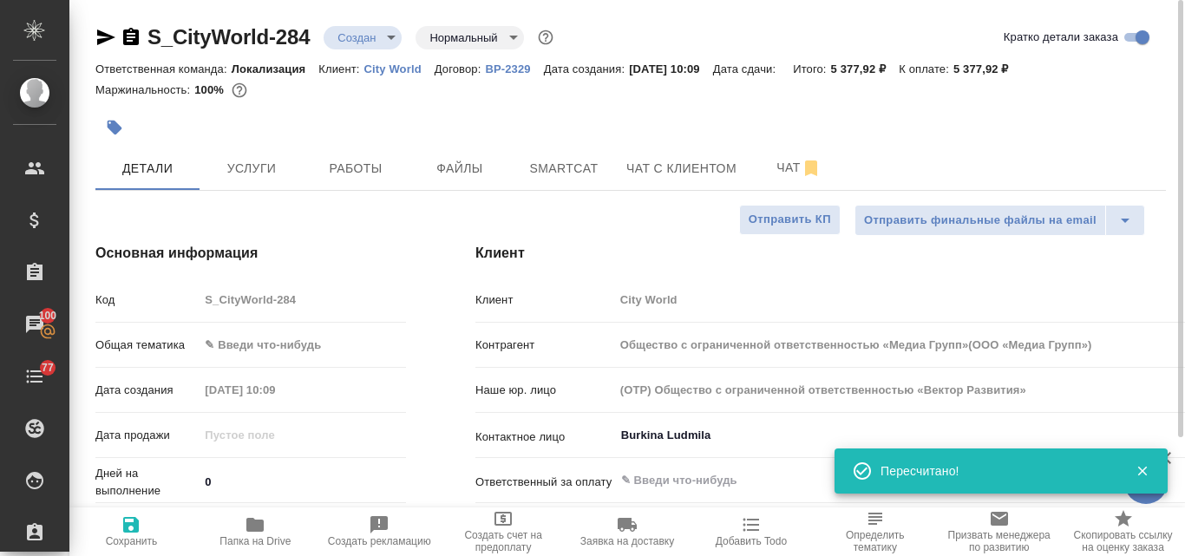
type textarea "x"
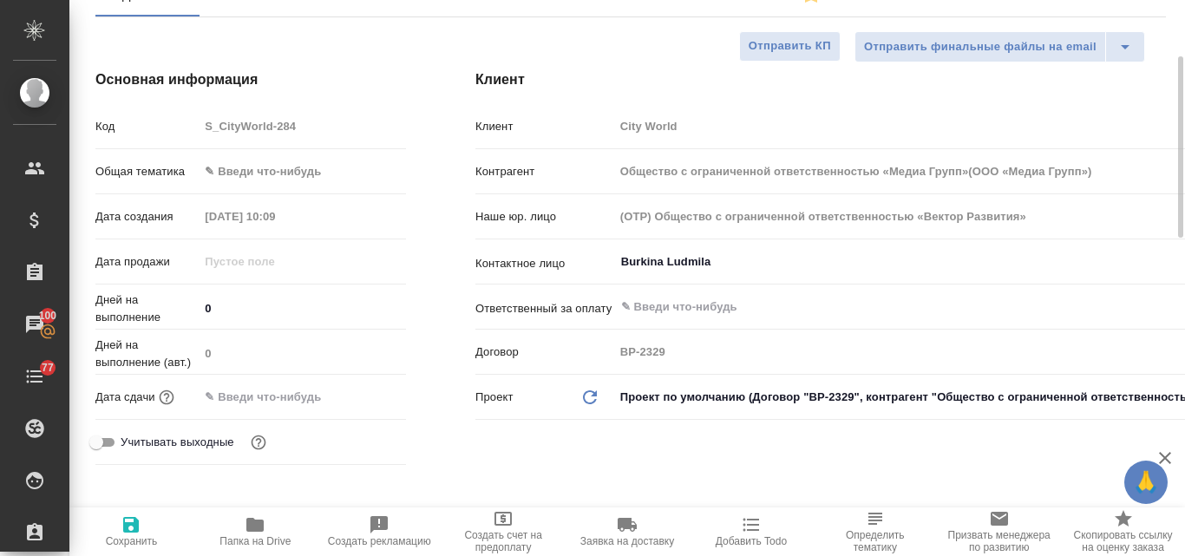
scroll to position [434, 0]
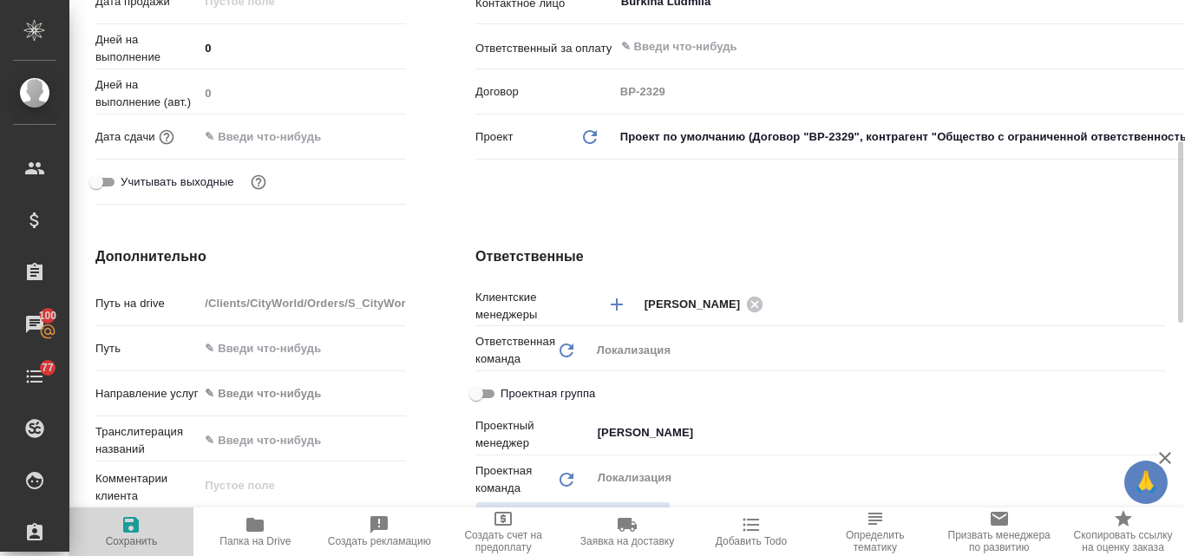
click at [129, 519] on icon "button" at bounding box center [131, 525] width 16 height 16
type input "Общество с ограниченной ответственностью «Медиа Групп»(ООО «Медиа Групп»)"
type textarea "x"
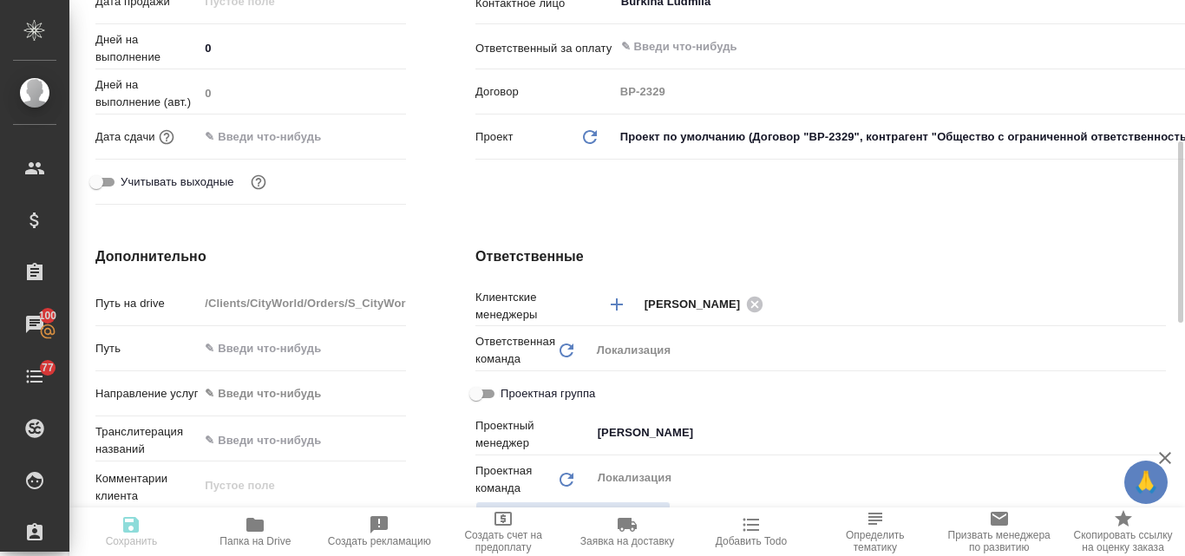
type input "Общество с ограниченной ответственностью «Медиа Групп»(ООО «Медиа Групп»)"
type textarea "x"
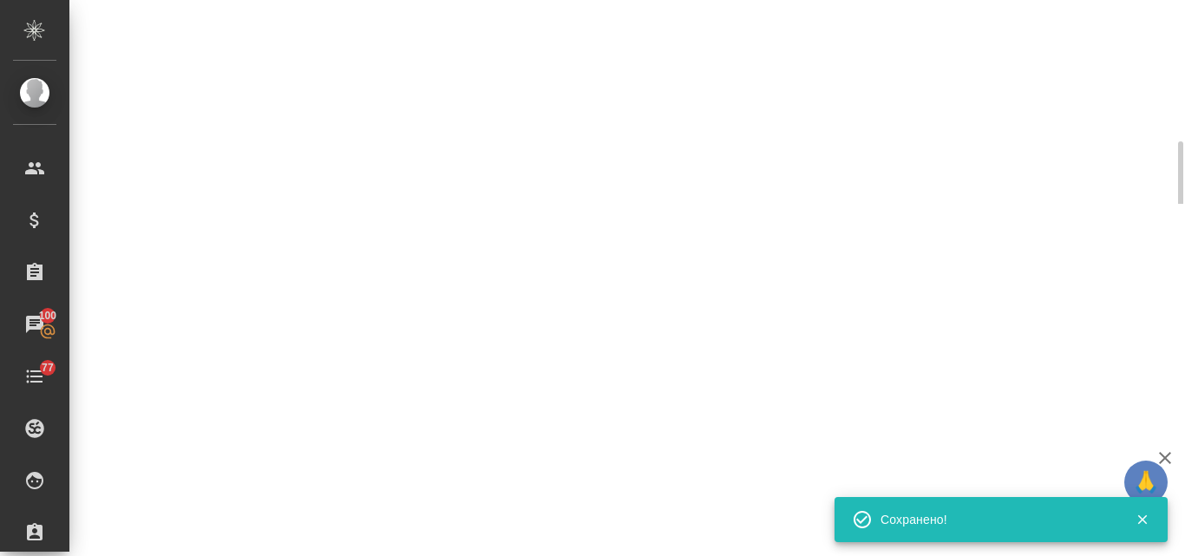
select select "RU"
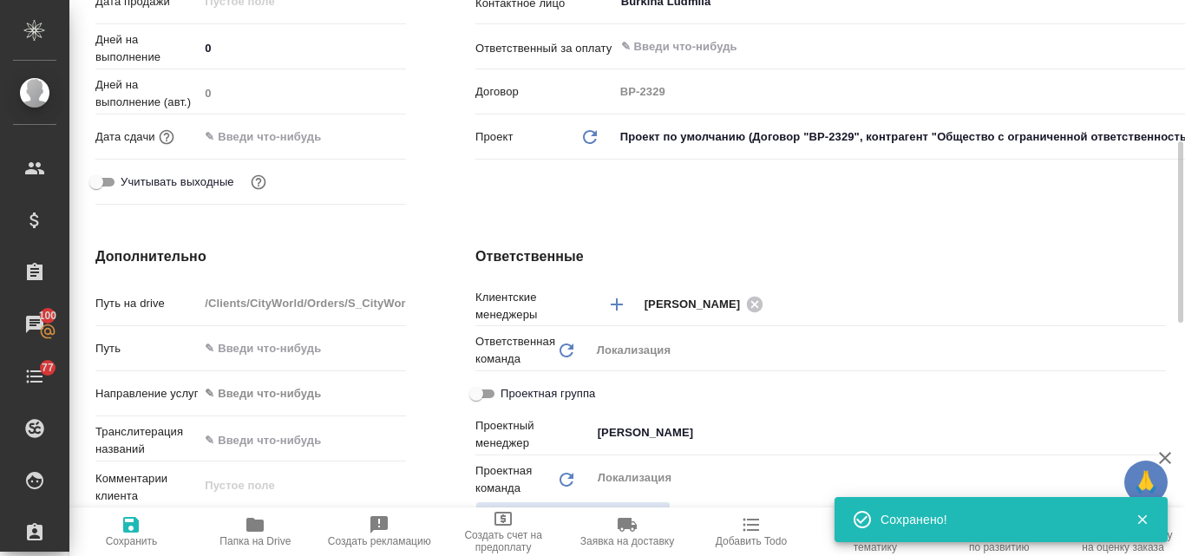
type textarea "x"
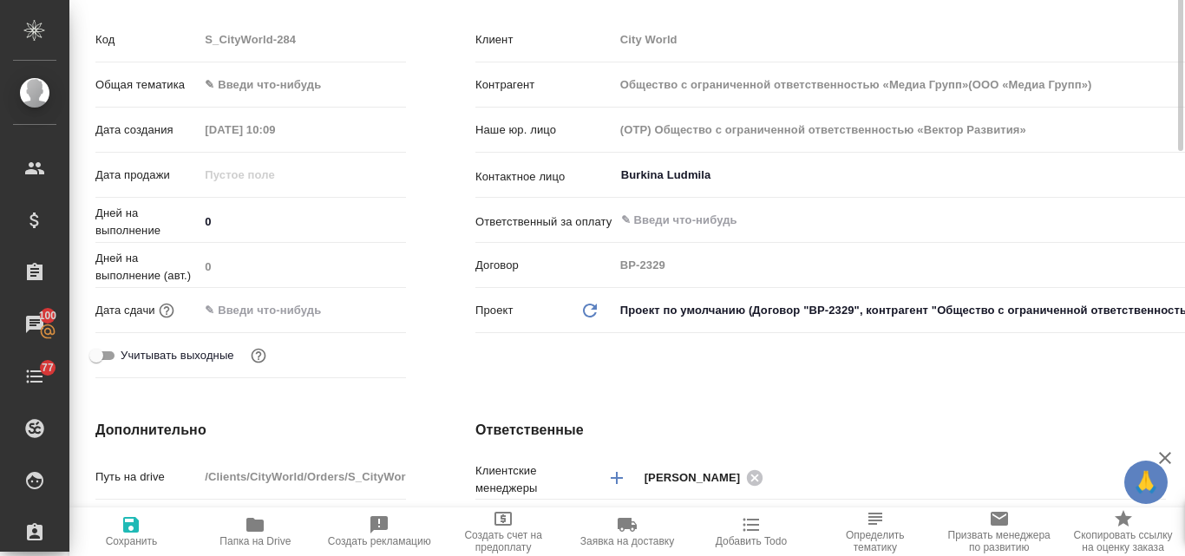
scroll to position [174, 0]
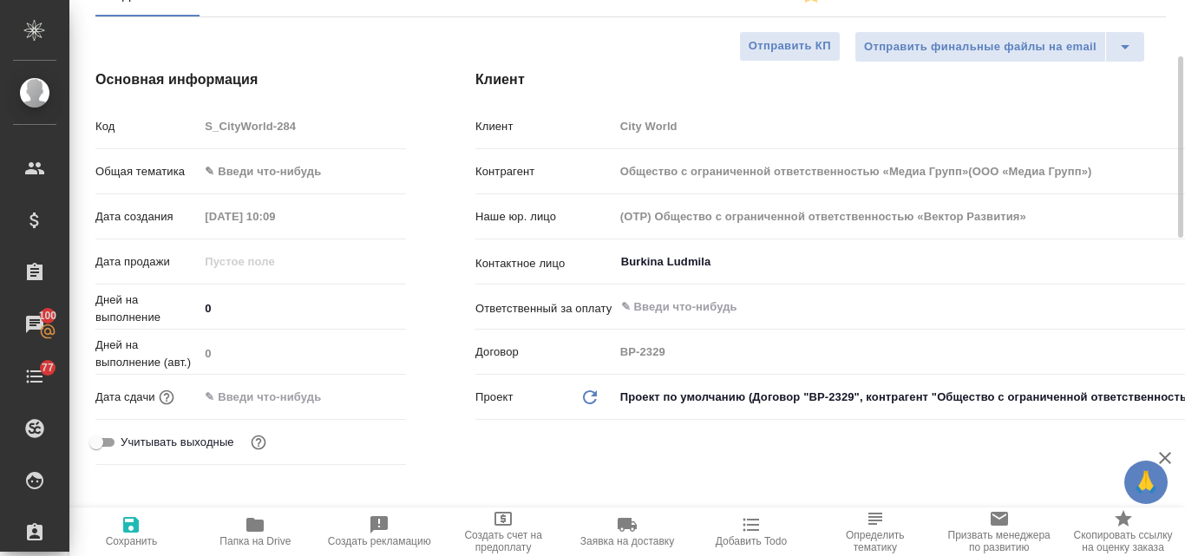
click at [253, 163] on body "🙏 .cls-1 fill:#fff; AWATERA Valyaeva [PERSON_NAME] Спецификации Заказы 100 Чаты…" at bounding box center [592, 278] width 1185 height 556
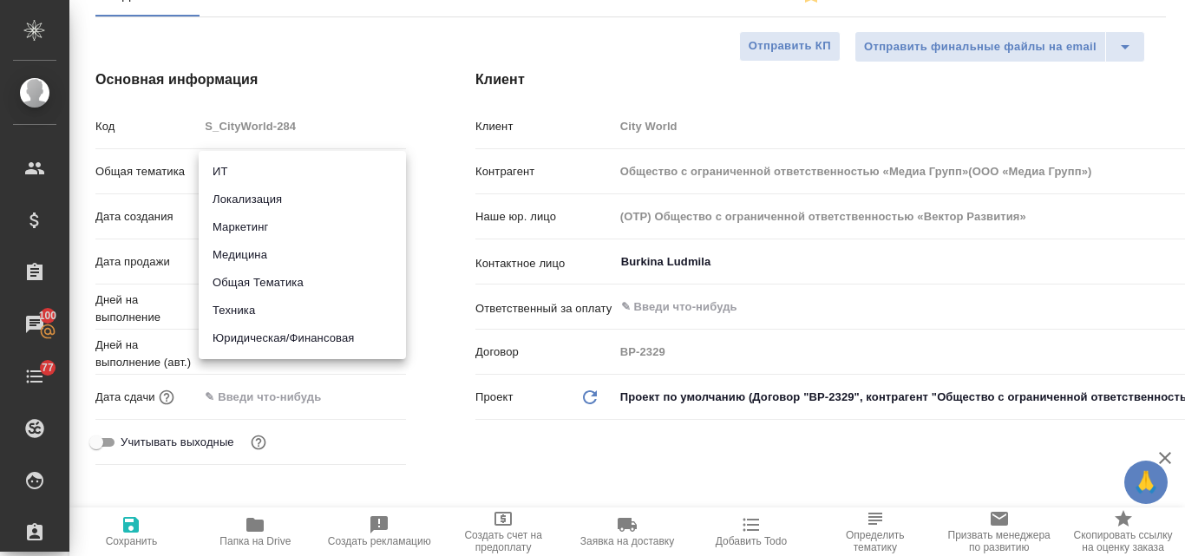
click at [253, 226] on li "Маркетинг" at bounding box center [302, 227] width 207 height 28
type input "marketing"
type input "Общество с ограниченной ответственностью «Медиа Групп»(ООО «Медиа Групп»)"
type textarea "x"
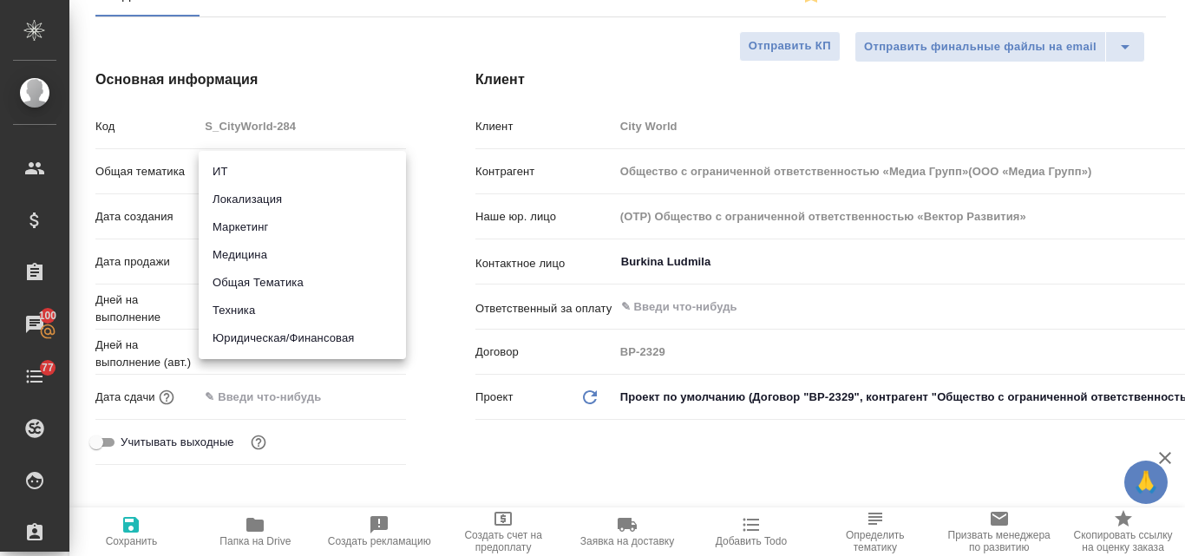
type textarea "x"
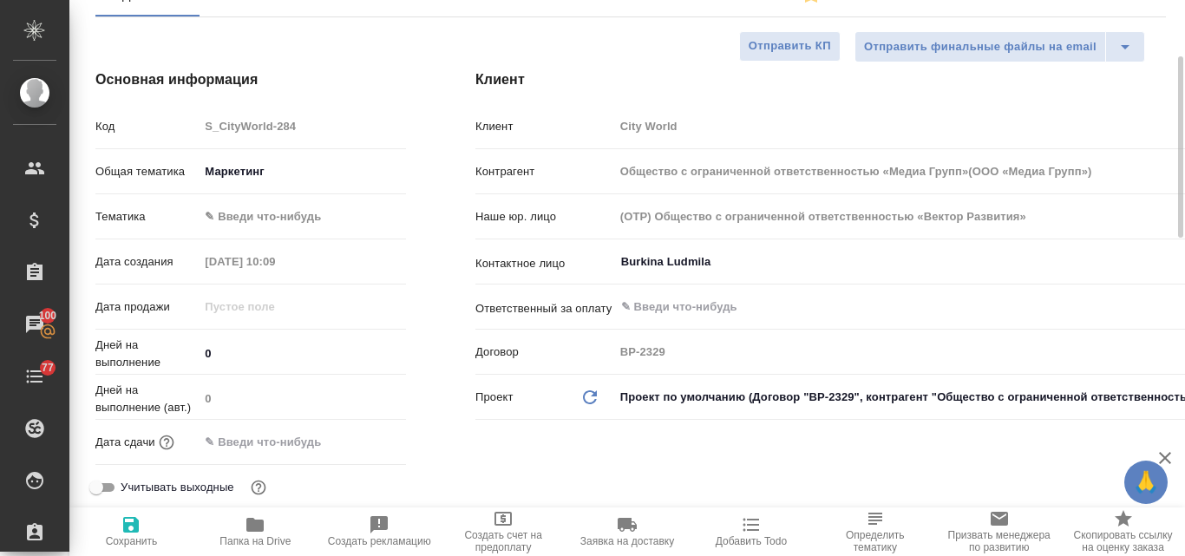
click at [223, 215] on body "🙏 .cls-1 fill:#fff; AWATERA Valyaeva [PERSON_NAME] Спецификации Заказы 100 Чаты…" at bounding box center [592, 278] width 1185 height 556
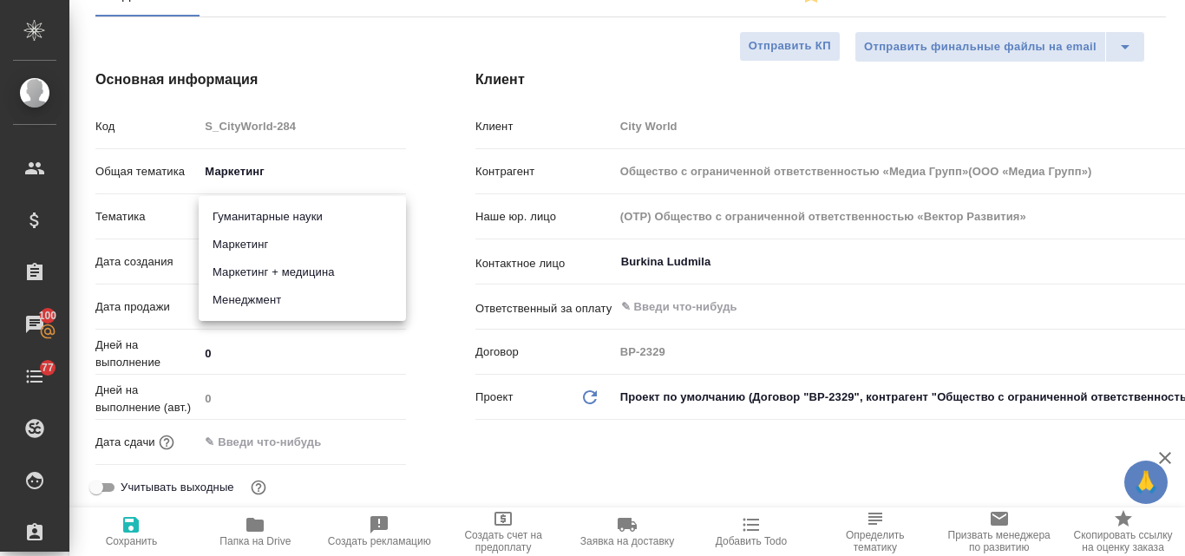
click at [243, 249] on li "Маркетинг" at bounding box center [302, 245] width 207 height 28
type input "Общество с ограниченной ответственностью «Медиа Групп»(ООО «Медиа Групп»)"
type textarea "x"
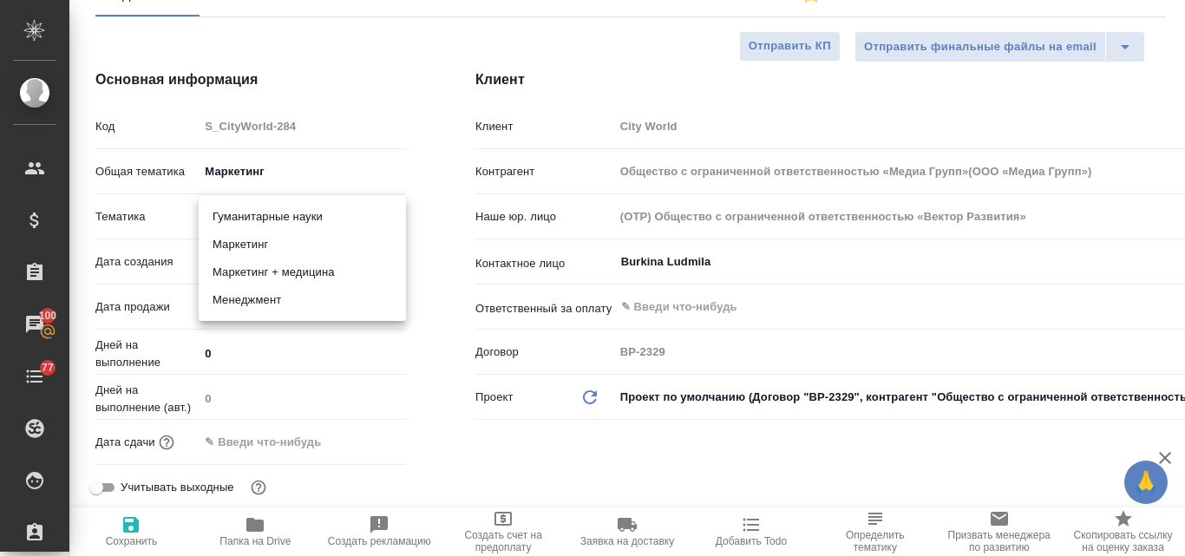
type input "5a8b8b956a9677013d343d63"
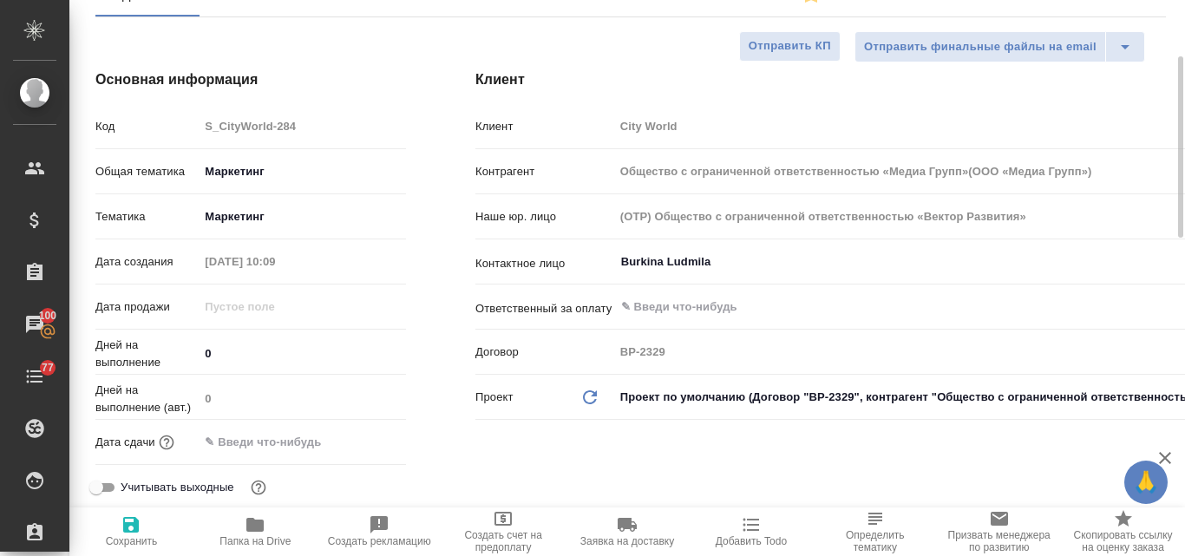
click at [134, 526] on icon "button" at bounding box center [131, 525] width 16 height 16
type input "Общество с ограниченной ответственностью «Медиа Групп»(ООО «Медиа Групп»)"
type textarea "x"
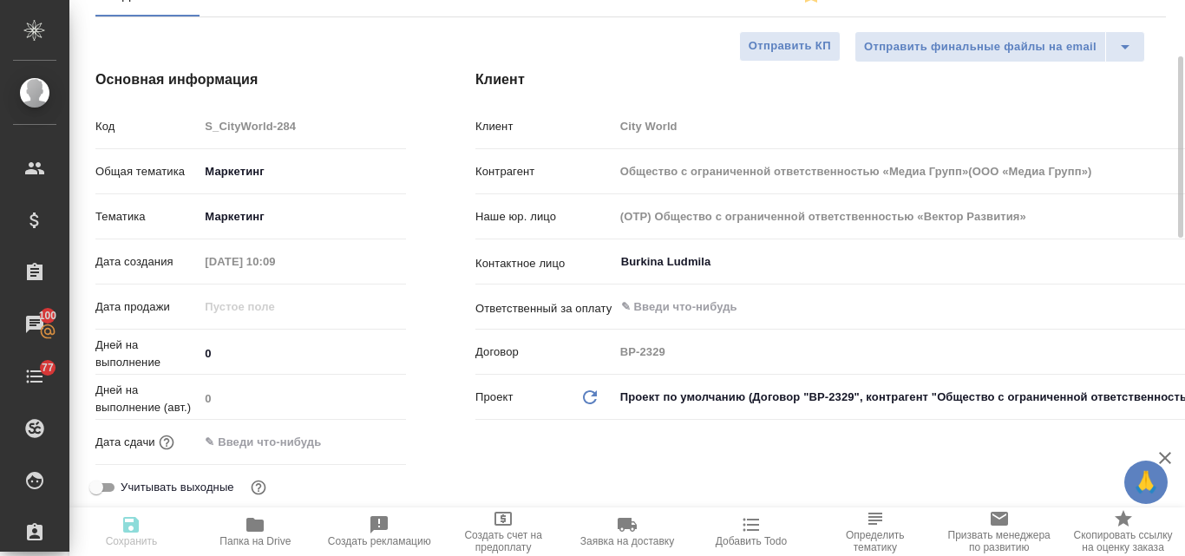
type input "Общество с ограниченной ответственностью «Медиа Групп»(ООО «Медиа Групп»)"
type textarea "x"
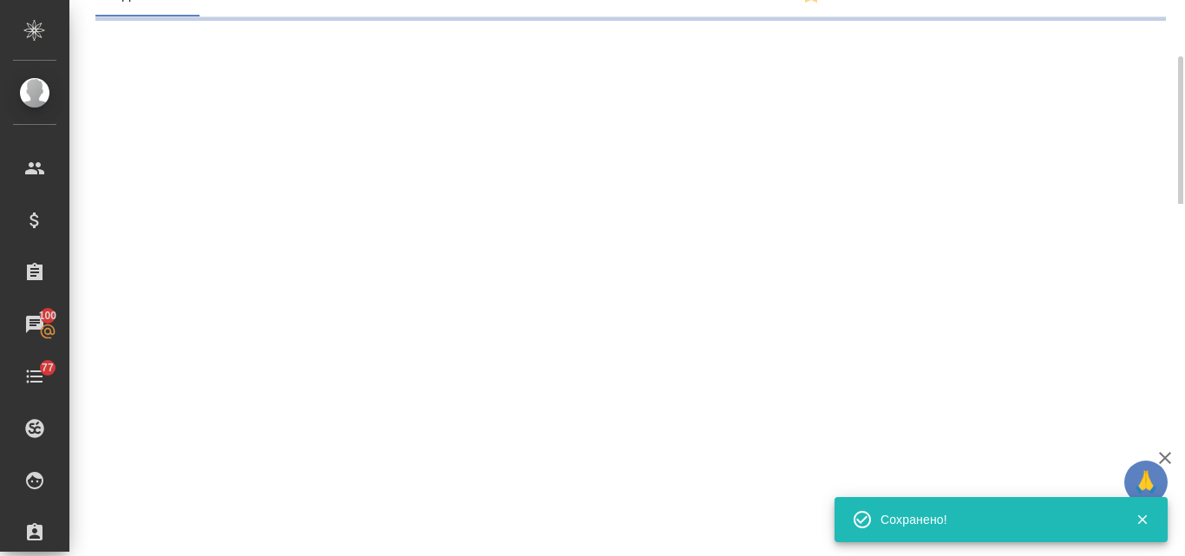
select select "RU"
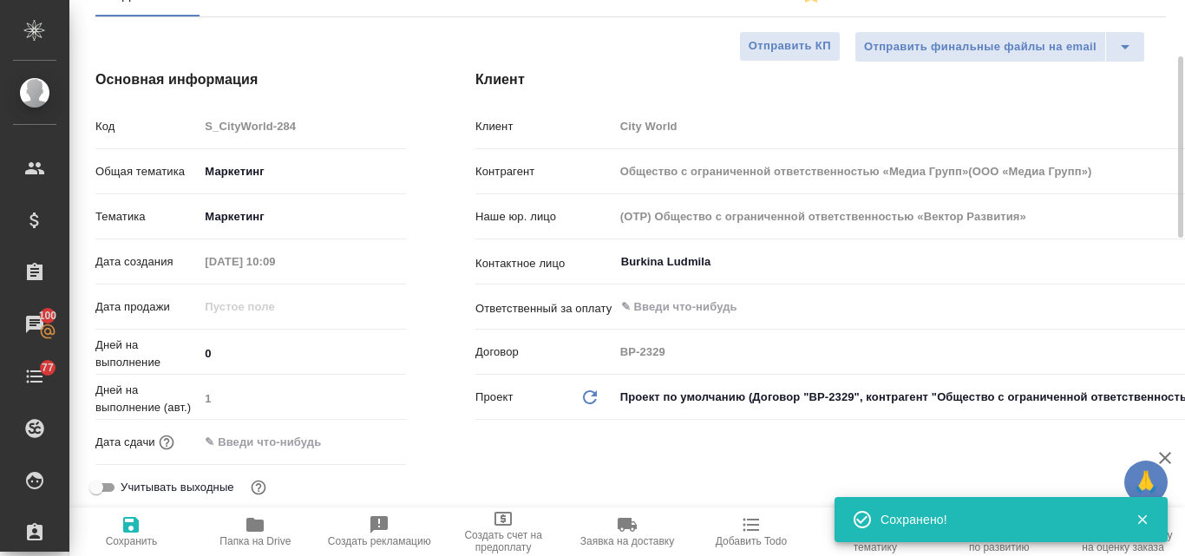
type textarea "x"
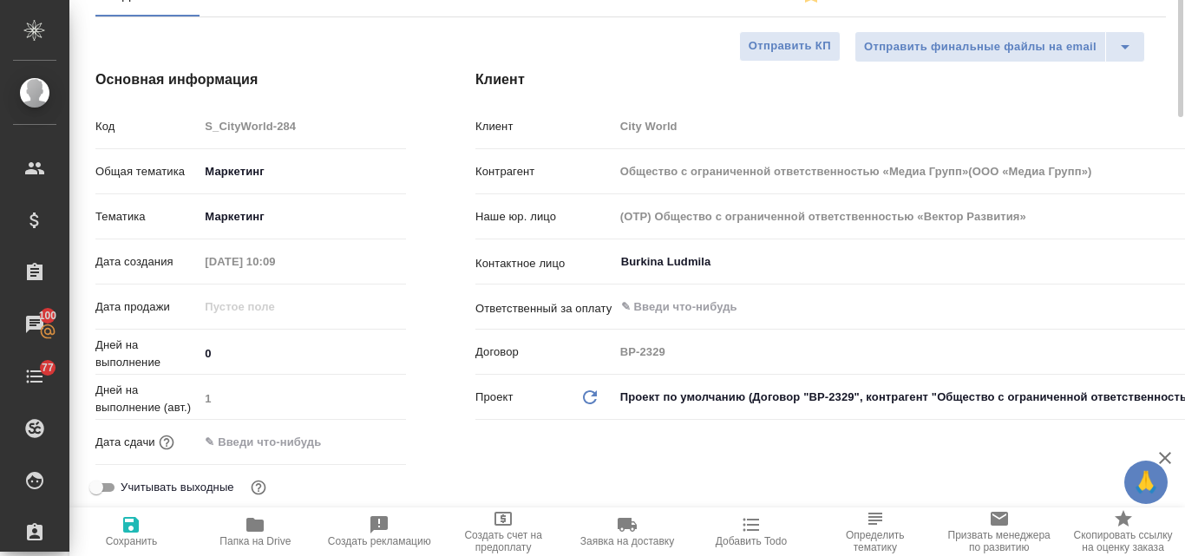
scroll to position [0, 0]
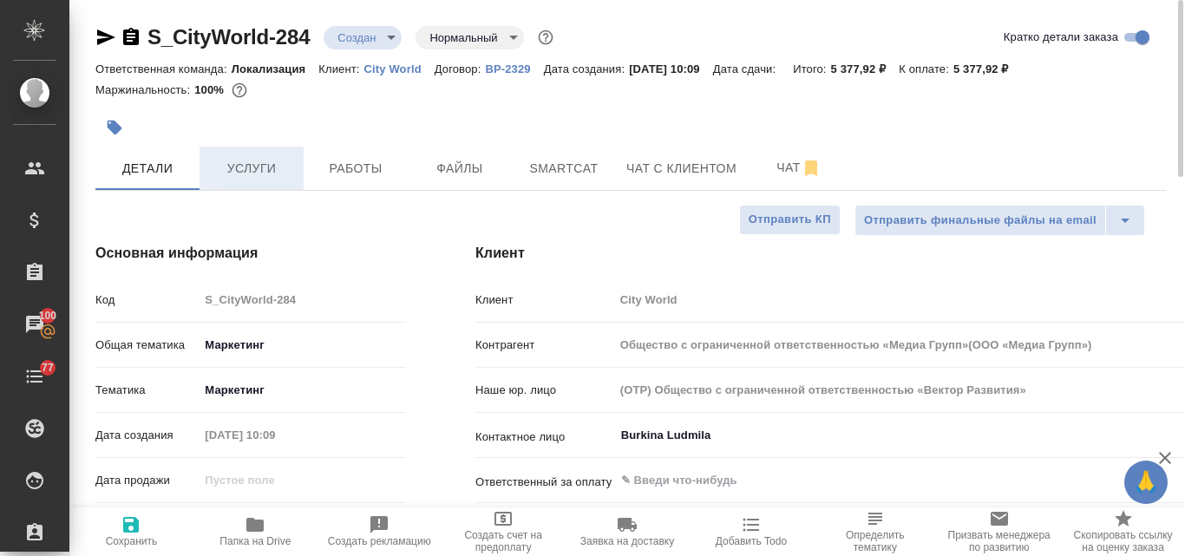
click at [255, 158] on span "Услуги" at bounding box center [251, 169] width 83 height 22
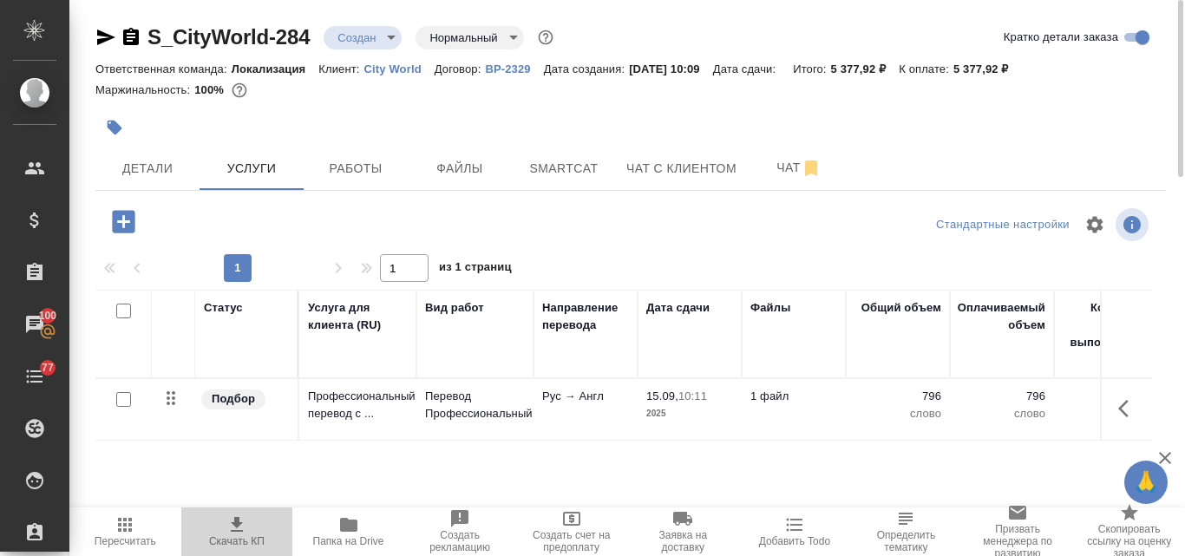
click at [243, 527] on icon "button" at bounding box center [236, 525] width 21 height 21
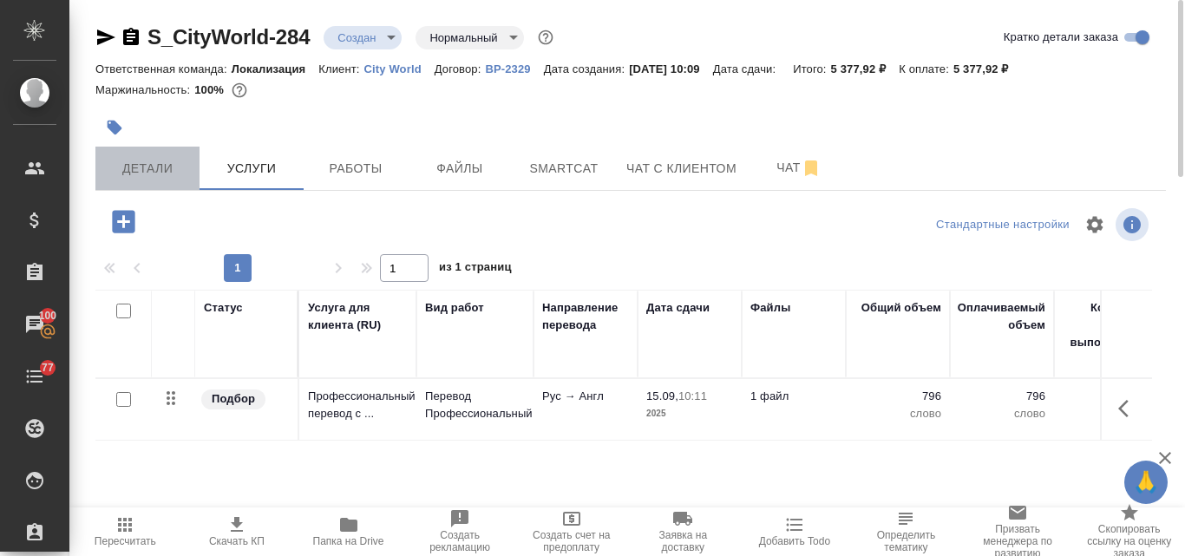
click at [153, 175] on span "Детали" at bounding box center [147, 169] width 83 height 22
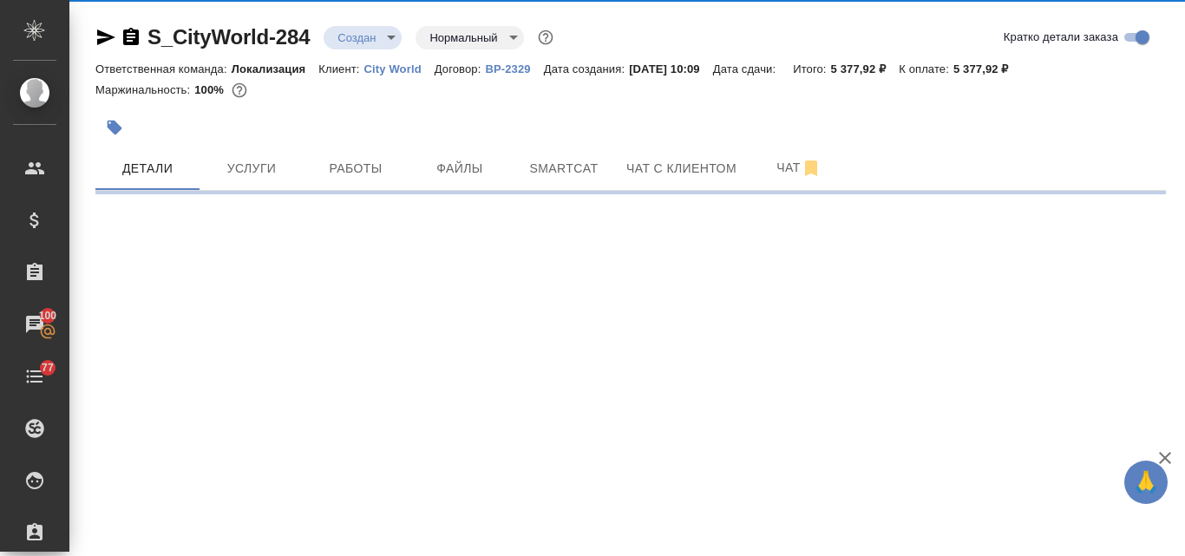
select select "RU"
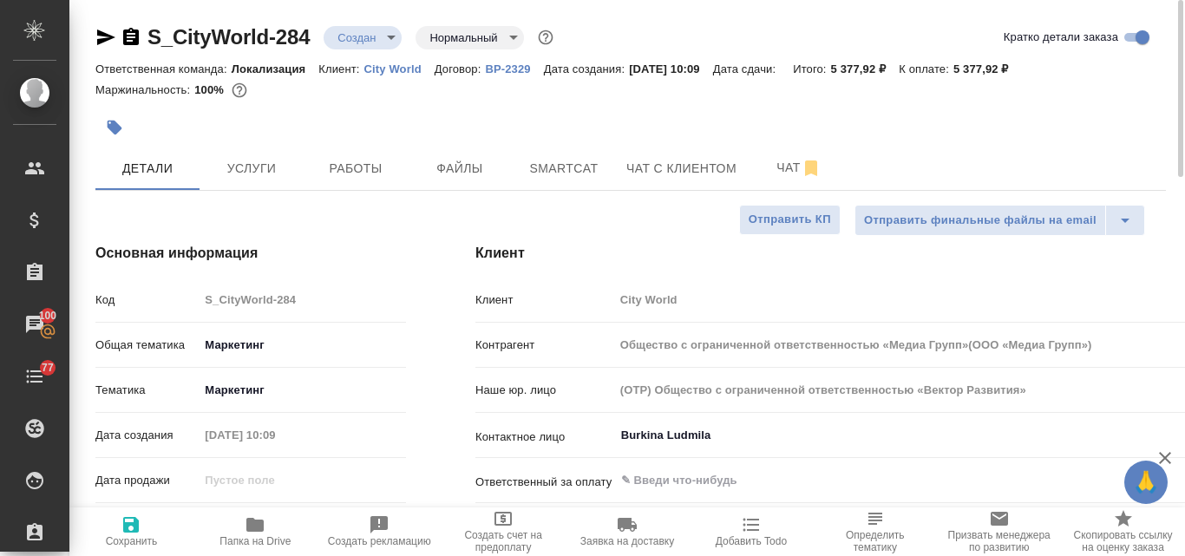
scroll to position [260, 0]
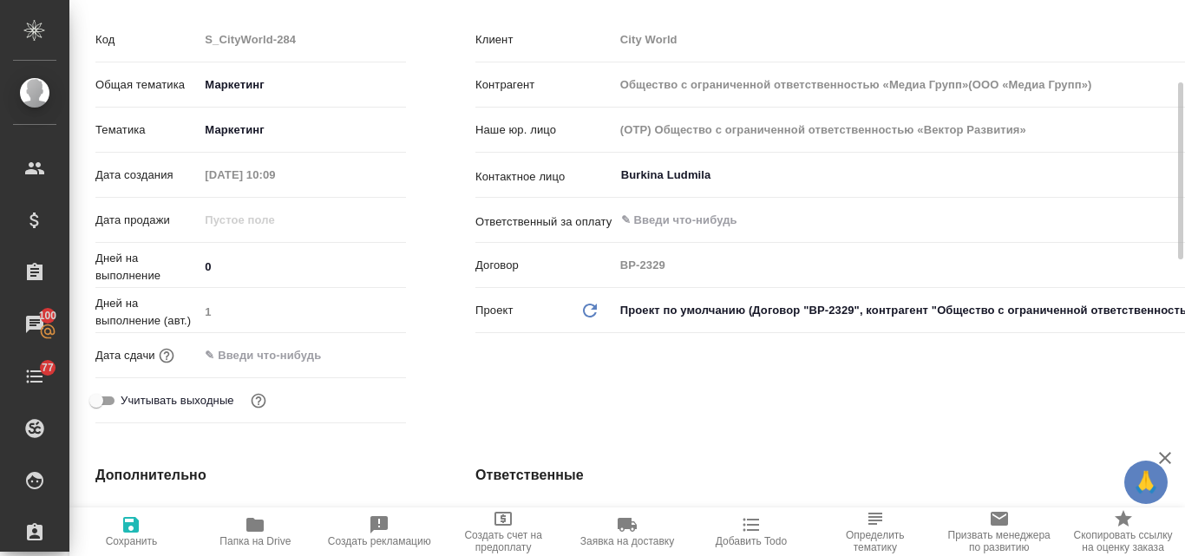
type textarea "x"
click at [243, 351] on input "text" at bounding box center [276, 355] width 152 height 25
click at [358, 357] on icon "button" at bounding box center [355, 354] width 21 height 21
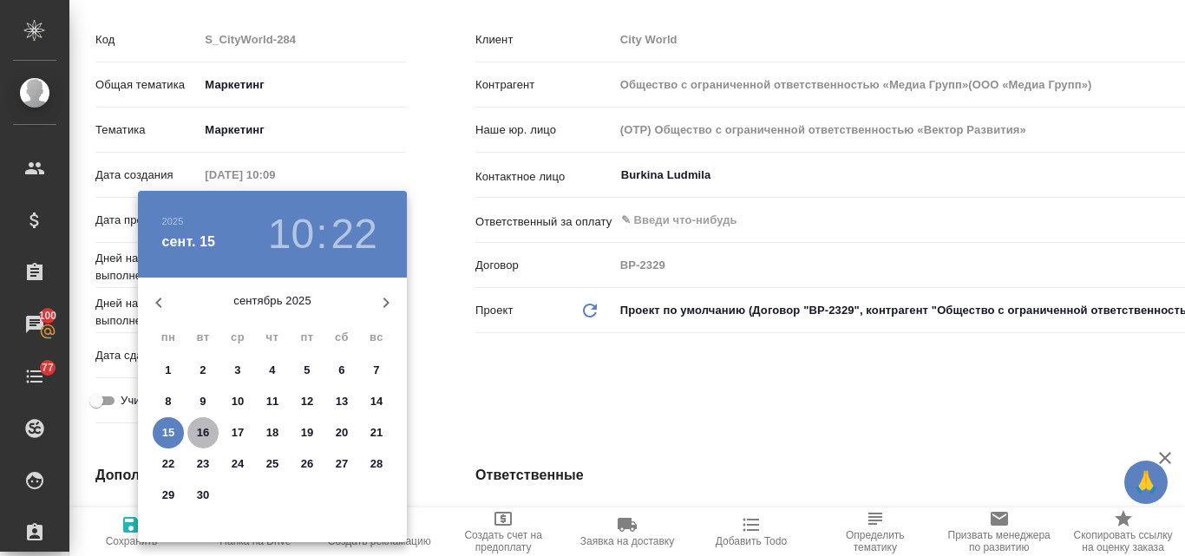
click at [207, 433] on p "16" at bounding box center [203, 432] width 13 height 17
type input "[DATE] 10:22"
type input "Общество с ограниченной ответственностью «Медиа Групп»(ООО «Медиа Групп»)"
type textarea "x"
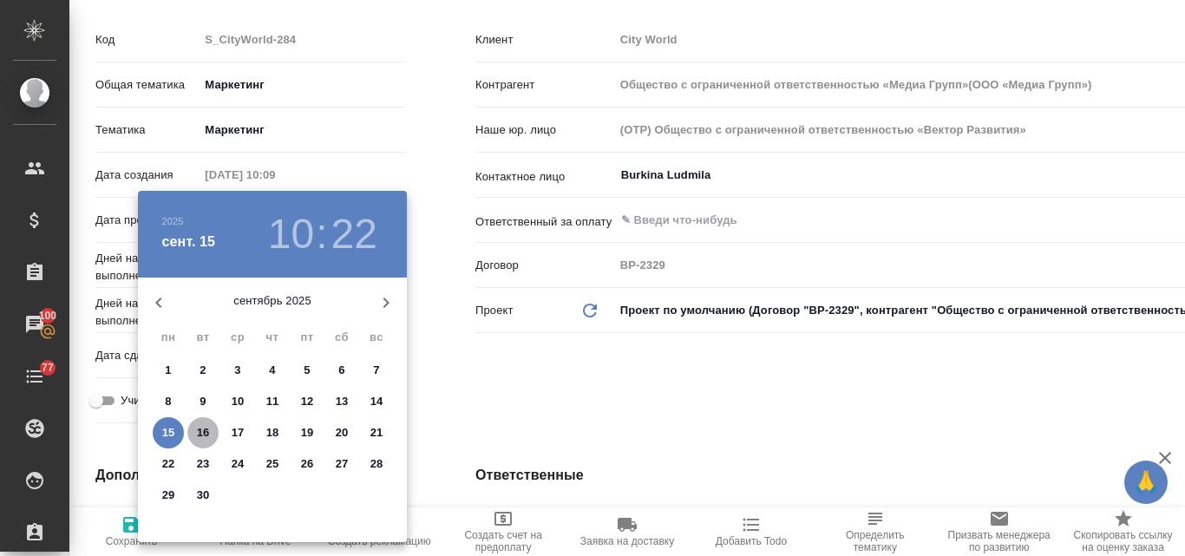
type textarea "x"
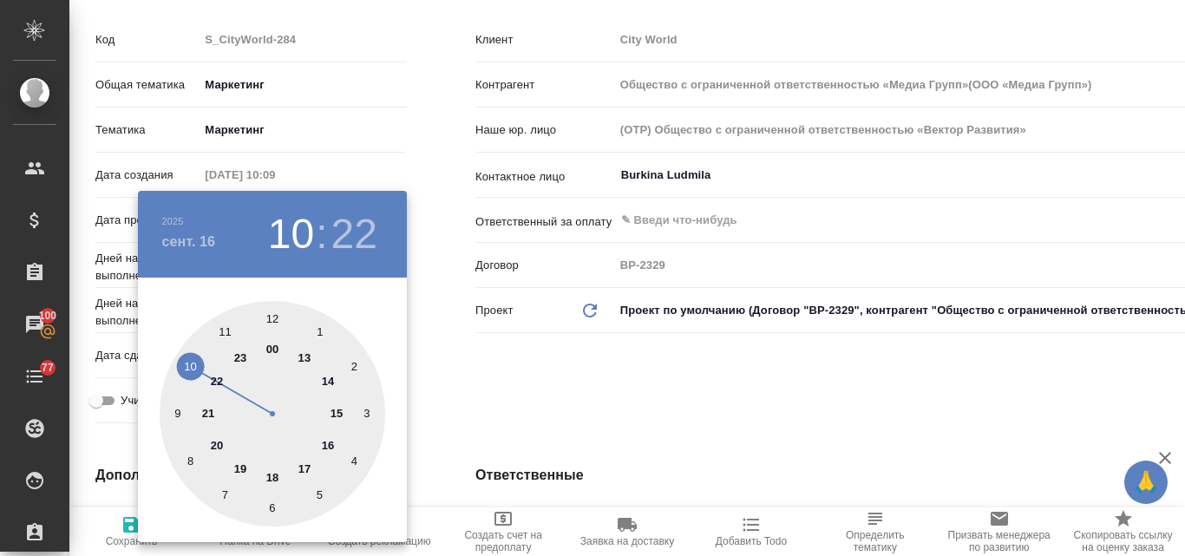
click at [273, 476] on div at bounding box center [273, 414] width 226 height 226
type input "[DATE] 18:22"
type input "Общество с ограниченной ответственностью «Медиа Групп»(ООО «Медиа Групп»)"
type textarea "x"
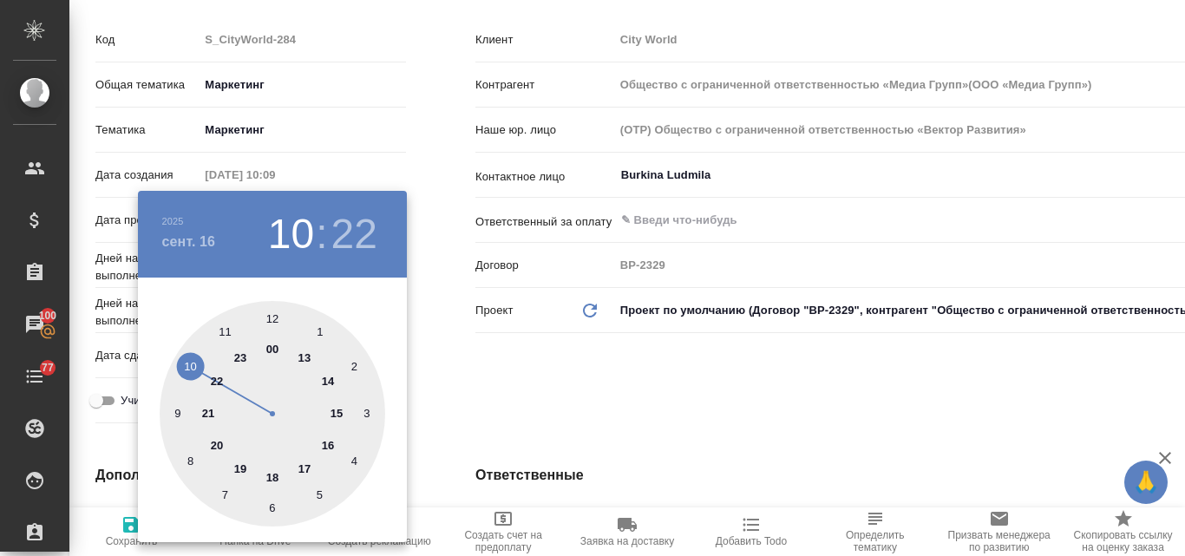
type textarea "x"
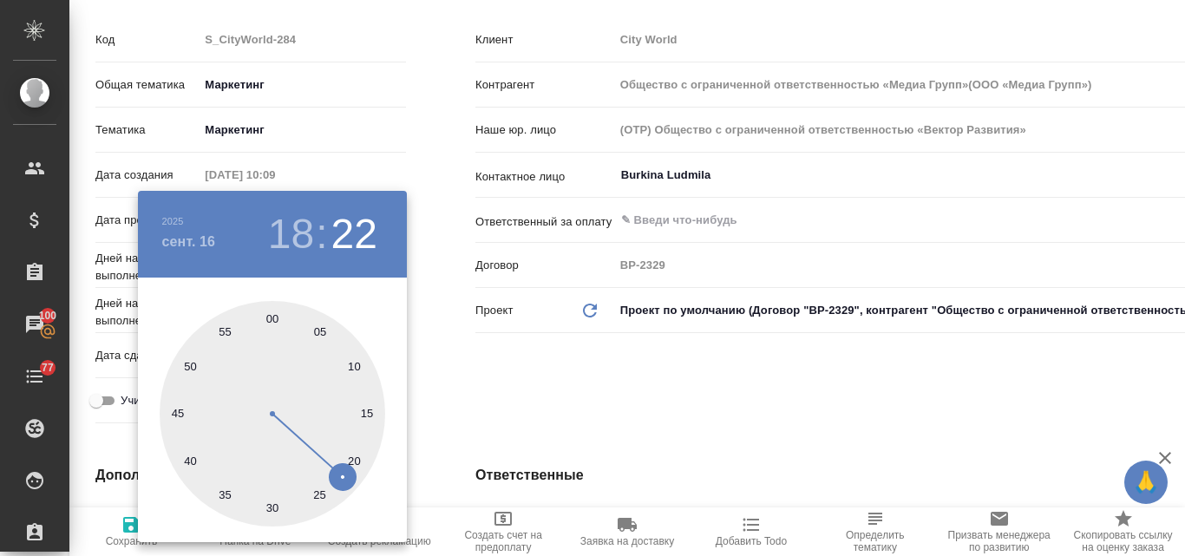
click at [272, 318] on div at bounding box center [273, 414] width 226 height 226
type input "[DATE] 18:00"
type input "Общество с ограниченной ответственностью «Медиа Групп»(ООО «Медиа Групп»)"
type textarea "x"
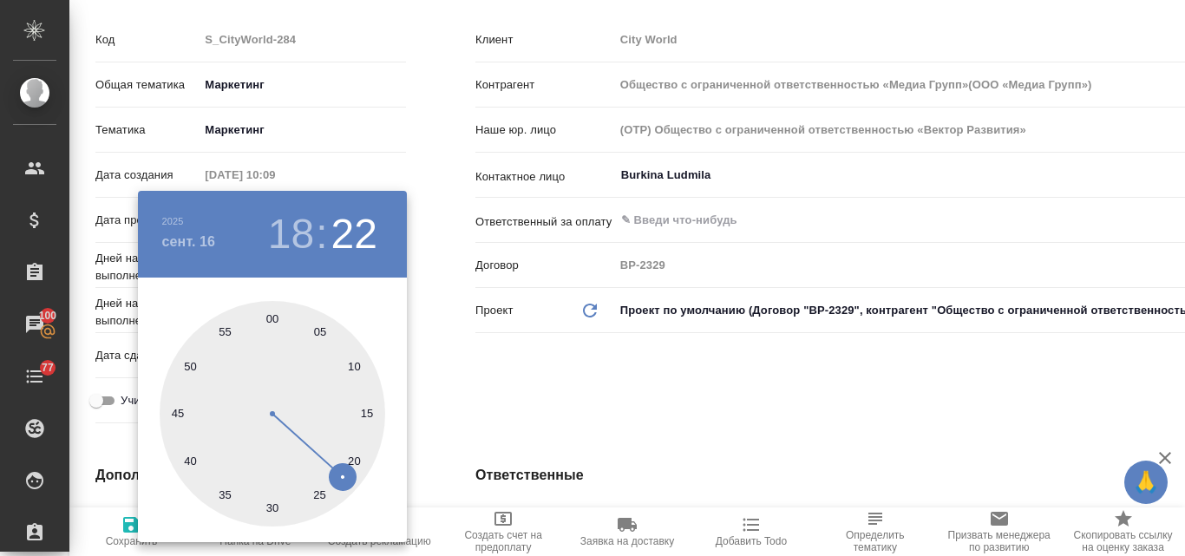
type textarea "x"
click at [584, 370] on div at bounding box center [592, 278] width 1185 height 556
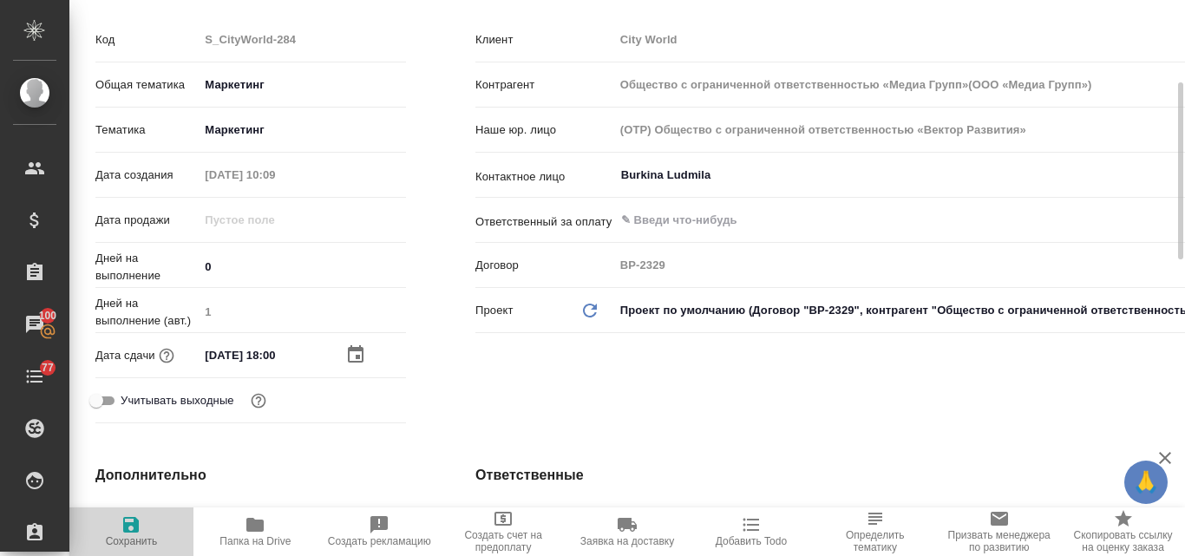
click at [132, 531] on icon "button" at bounding box center [131, 525] width 16 height 16
type input "Общество с ограниченной ответственностью «Медиа Групп»(ООО «Медиа Групп»)"
type textarea "x"
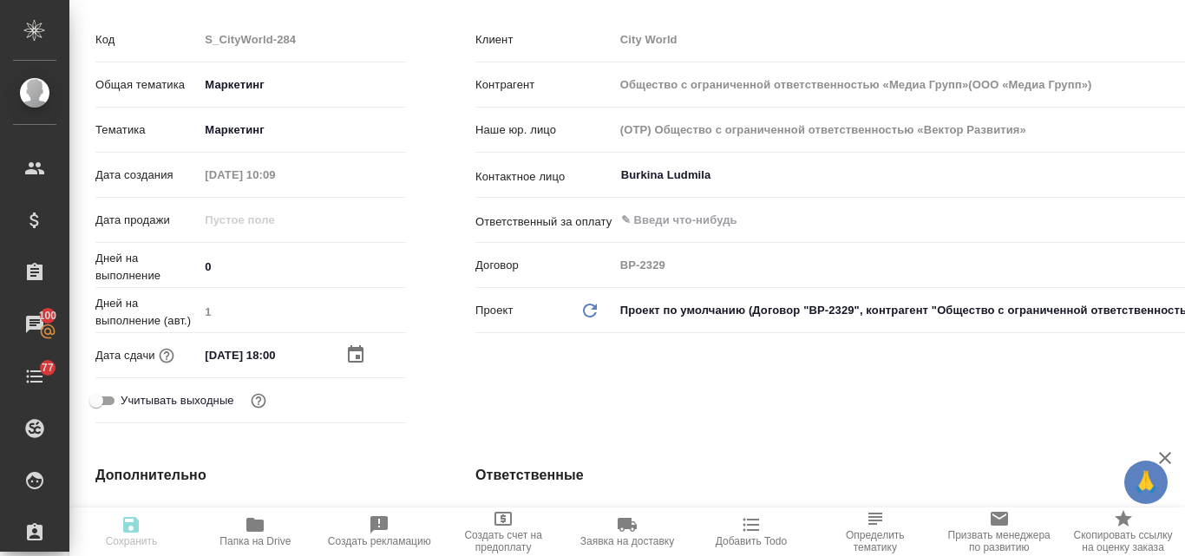
type input "Общество с ограниченной ответственностью «Медиа Групп»(ООО «Медиа Групп»)"
type textarea "x"
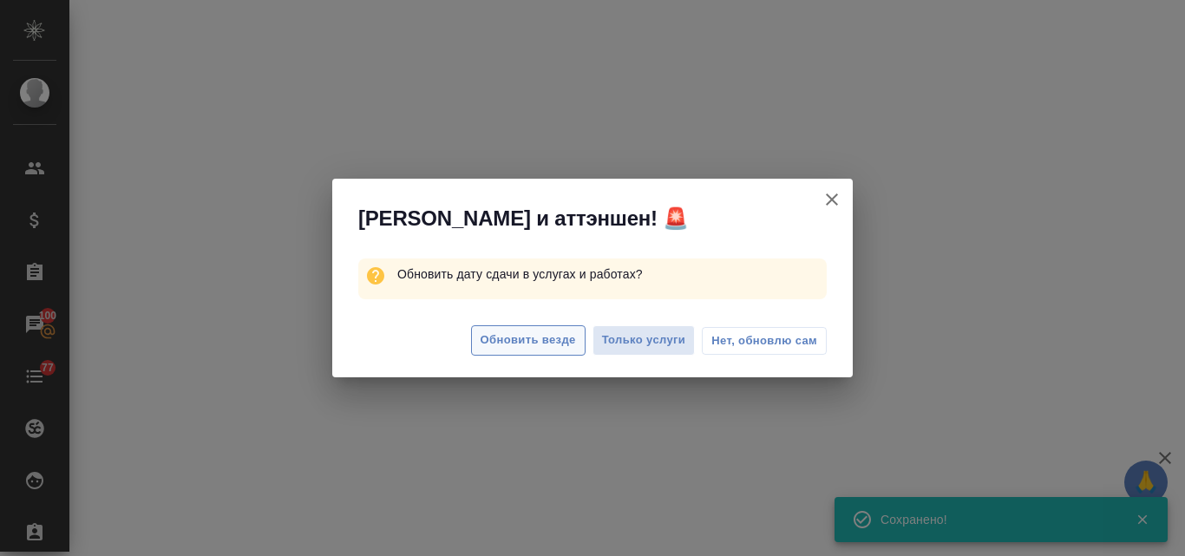
select select "RU"
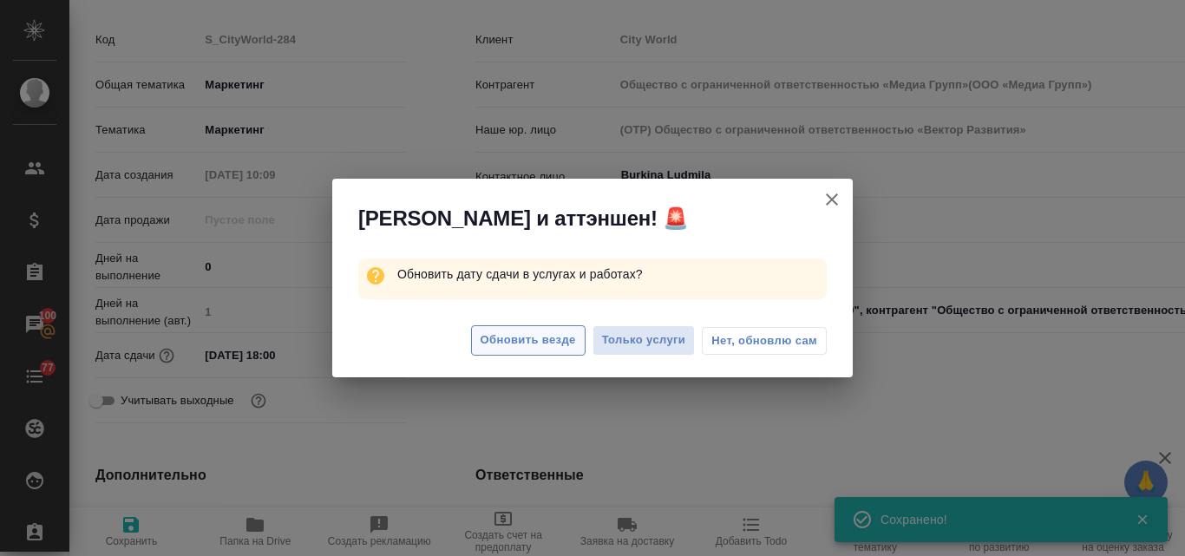
type textarea "x"
click at [563, 346] on span "Обновить везде" at bounding box center [528, 341] width 95 height 20
type input "Общество с ограниченной ответственностью «Медиа Групп»(ООО «Медиа Групп»)"
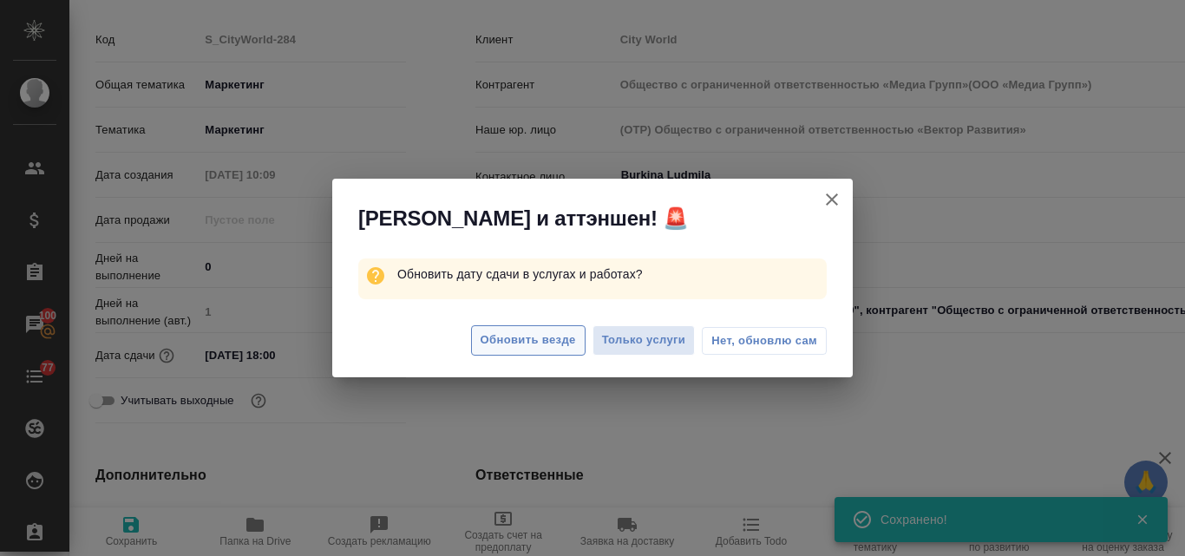
type textarea "x"
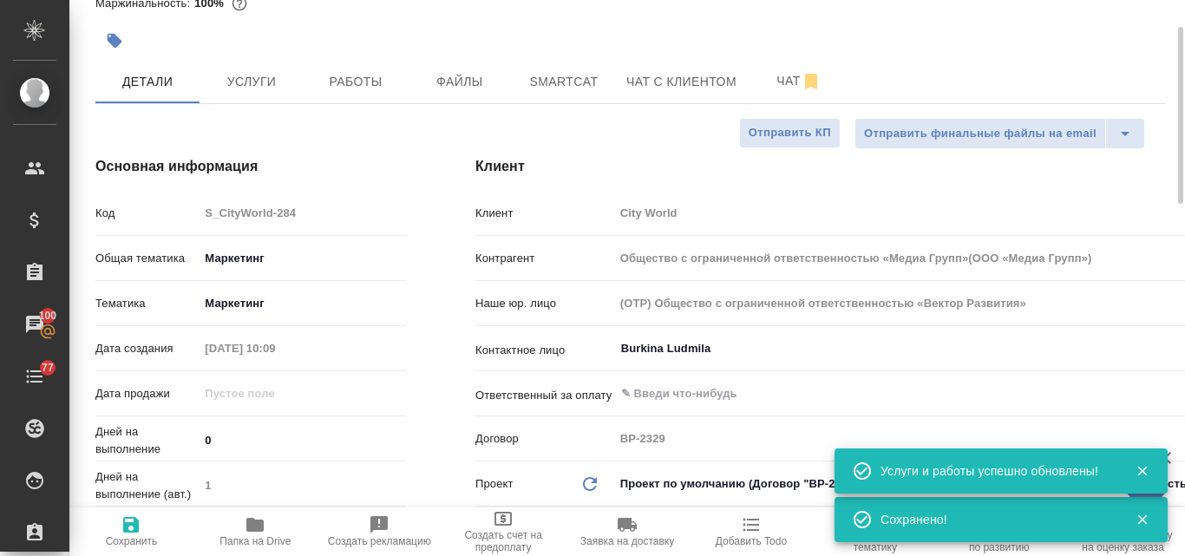
scroll to position [0, 0]
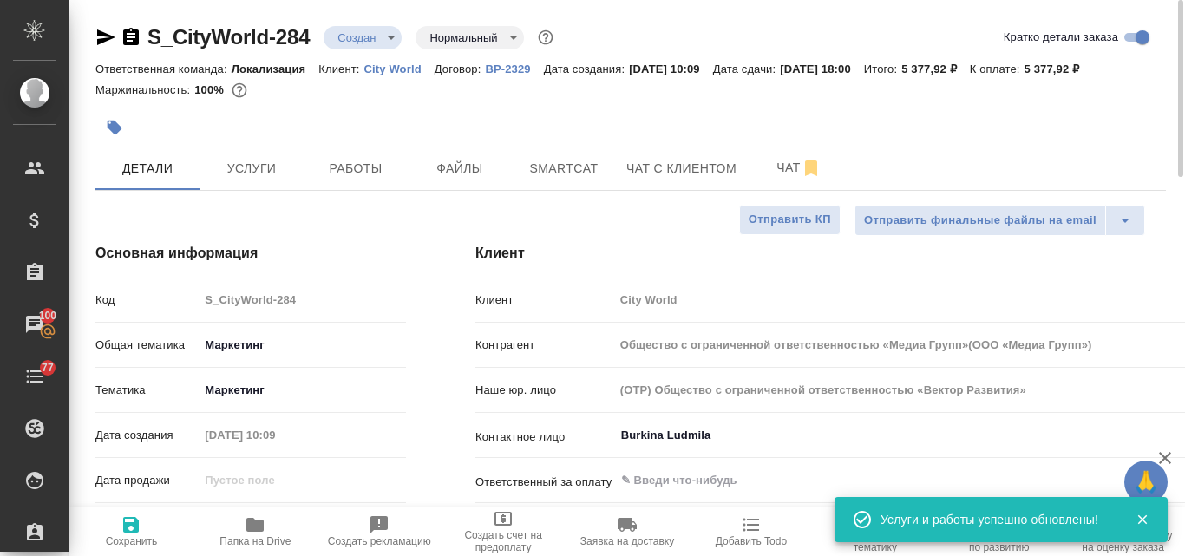
click at [393, 39] on body "🙏 .cls-1 fill:#fff; AWATERA Valyaeva [PERSON_NAME] Спецификации Заказы 100 Чаты…" at bounding box center [592, 278] width 1185 height 556
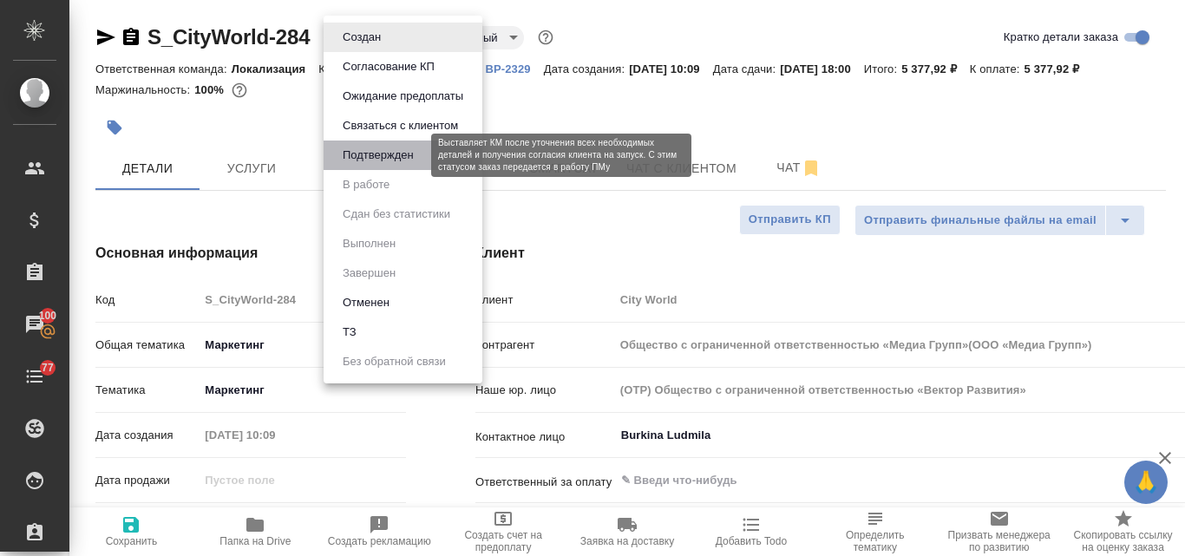
click at [359, 161] on button "Подтвержден" at bounding box center [379, 155] width 82 height 19
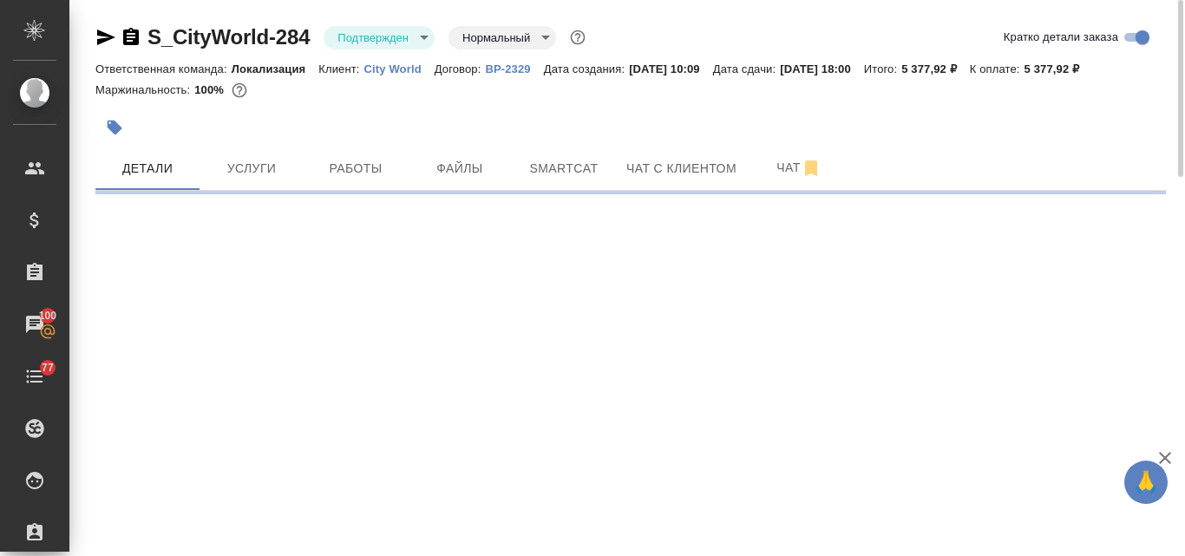
select select "RU"
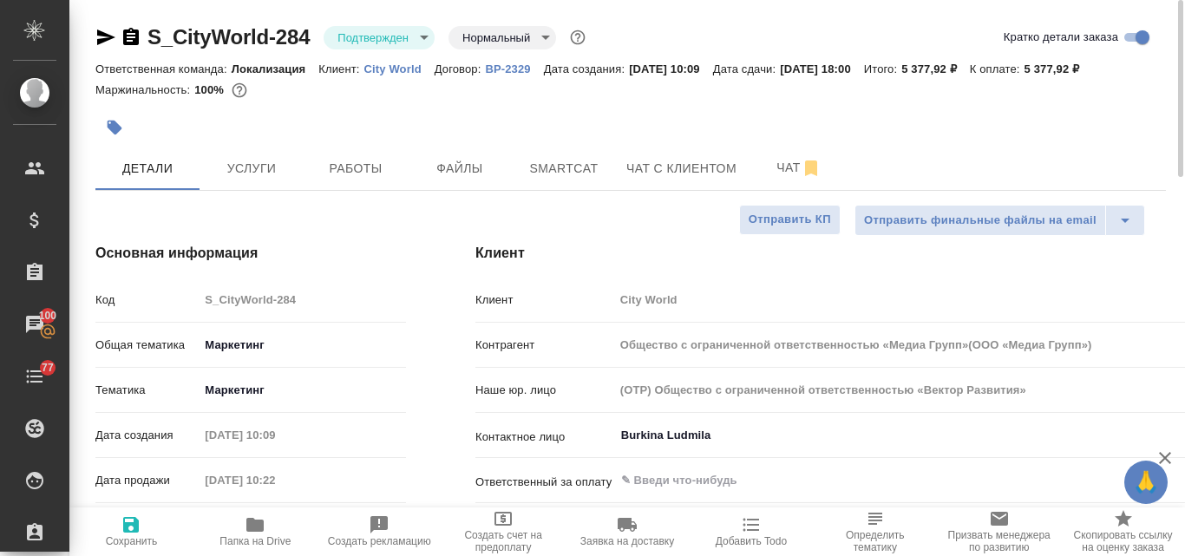
type textarea "x"
click at [103, 39] on icon "button" at bounding box center [106, 38] width 18 height 16
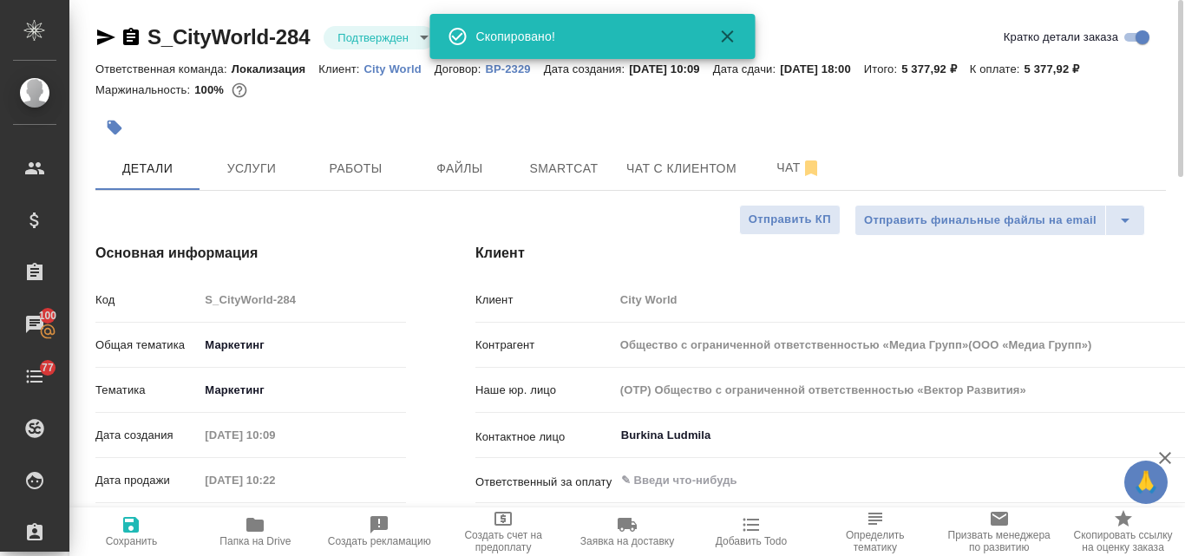
type input "Общество с ограниченной ответственностью «Медиа Групп»(ООО «Медиа Групп»)"
type textarea "x"
type input "Общество с ограниченной ответственностью «Медиа Групп»(ООО «Медиа Групп»)"
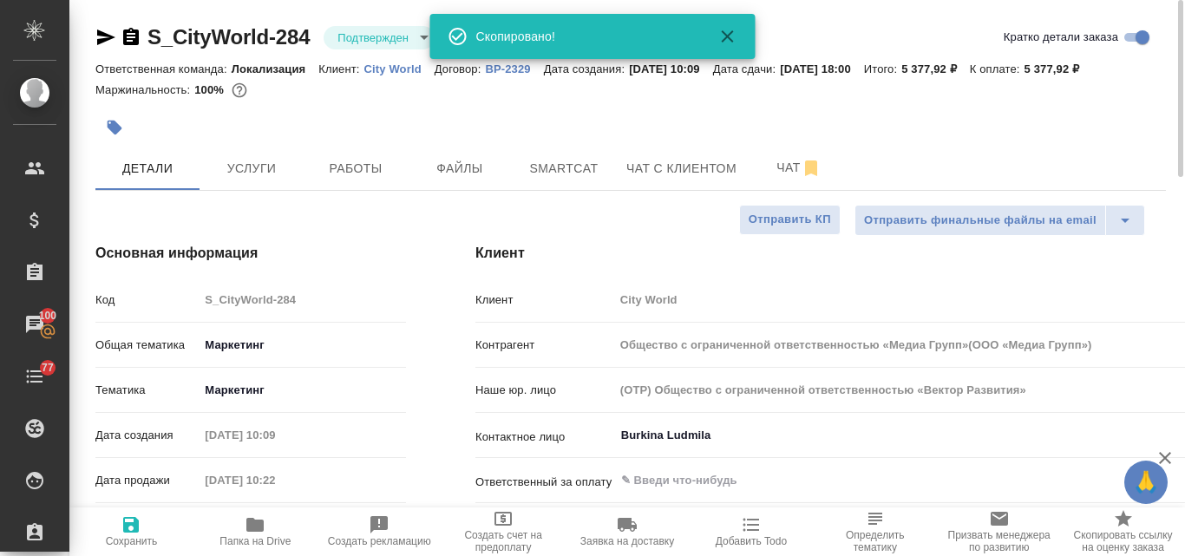
type textarea "x"
